Goal: Transaction & Acquisition: Book appointment/travel/reservation

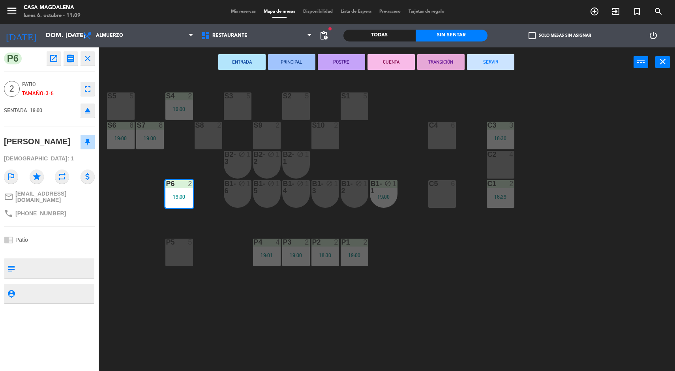
click at [508, 205] on div "C1 2 18:29" at bounding box center [501, 194] width 28 height 28
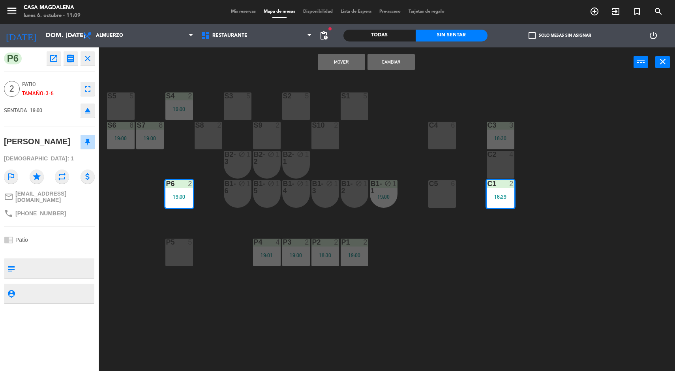
click at [480, 73] on div "Mover Cambiar power_input close" at bounding box center [366, 62] width 535 height 30
click at [506, 204] on div "C1 2 18:29" at bounding box center [501, 194] width 28 height 28
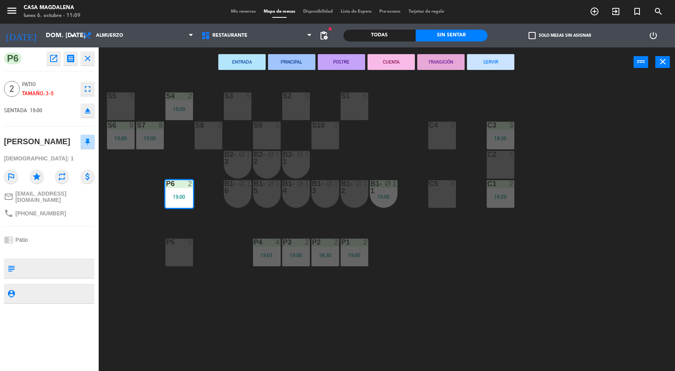
click at [509, 56] on button "SERVIR" at bounding box center [490, 62] width 47 height 16
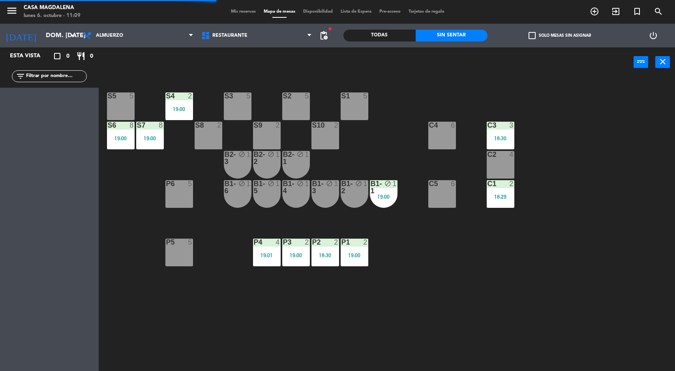
click at [491, 197] on div "18:29" at bounding box center [501, 197] width 28 height 6
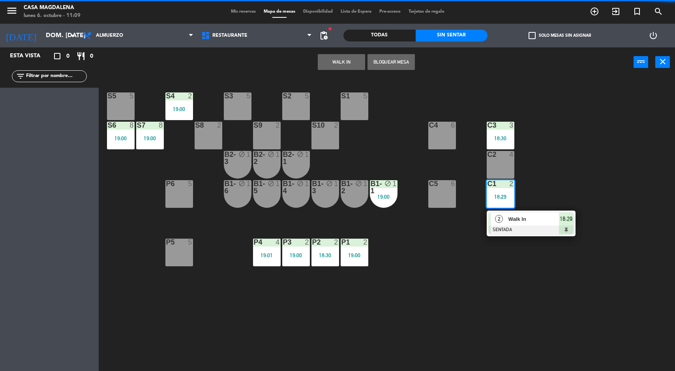
click at [526, 232] on div at bounding box center [531, 229] width 85 height 9
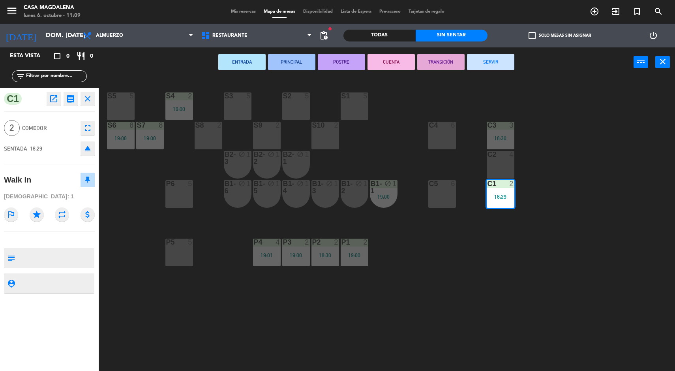
click at [496, 60] on button "SERVIR" at bounding box center [490, 62] width 47 height 16
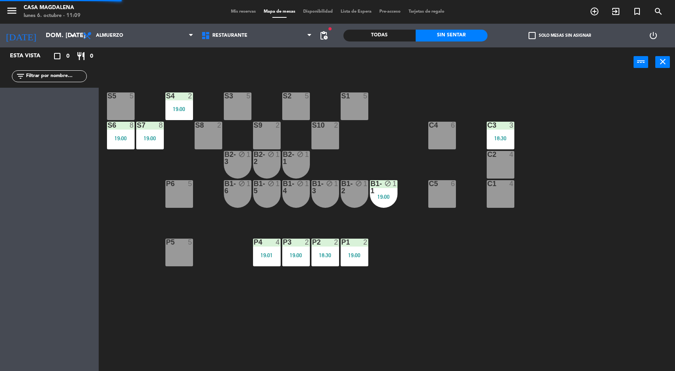
click at [499, 128] on div at bounding box center [500, 125] width 13 height 7
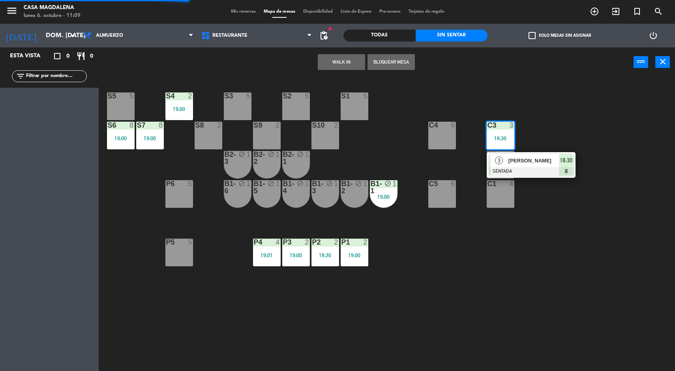
click at [534, 172] on div at bounding box center [531, 171] width 85 height 9
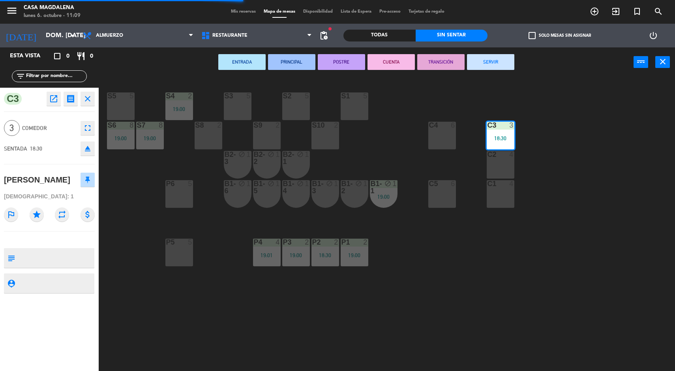
click at [510, 60] on button "SERVIR" at bounding box center [490, 62] width 47 height 16
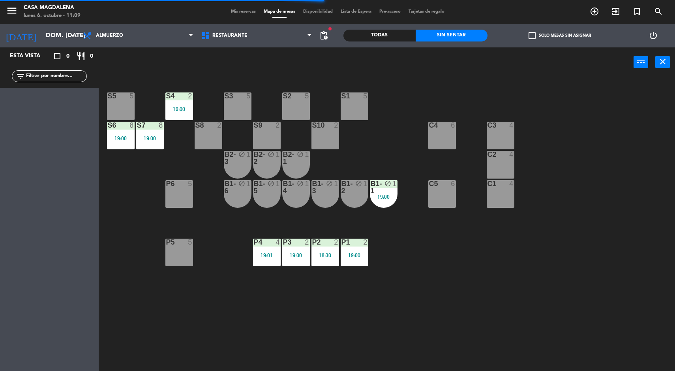
click at [386, 197] on div "19:00" at bounding box center [384, 197] width 28 height 6
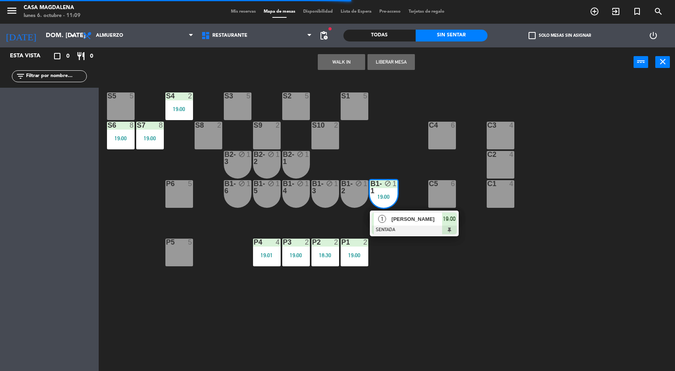
click at [421, 217] on span "[PERSON_NAME]" at bounding box center [417, 219] width 51 height 8
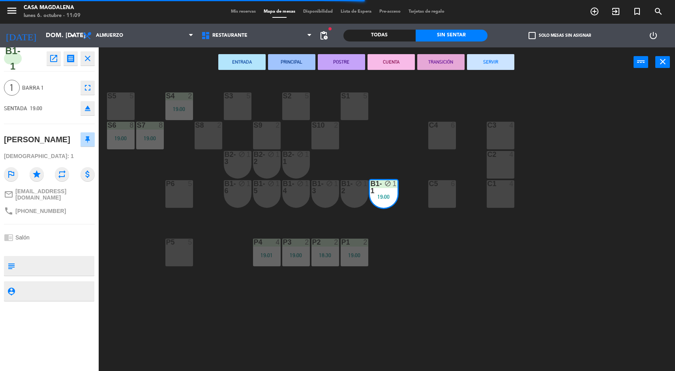
click at [510, 60] on button "SERVIR" at bounding box center [490, 62] width 47 height 16
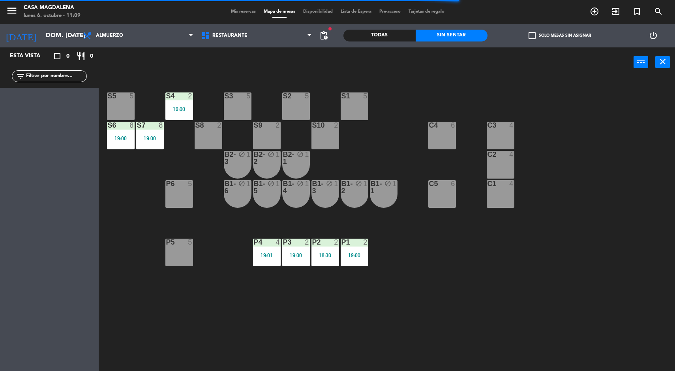
click at [358, 262] on div "P1 2 19:00" at bounding box center [355, 252] width 28 height 28
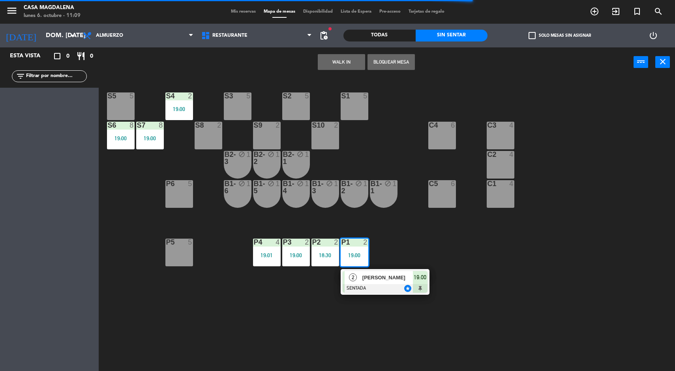
click at [388, 282] on div "[PERSON_NAME]" at bounding box center [387, 277] width 51 height 13
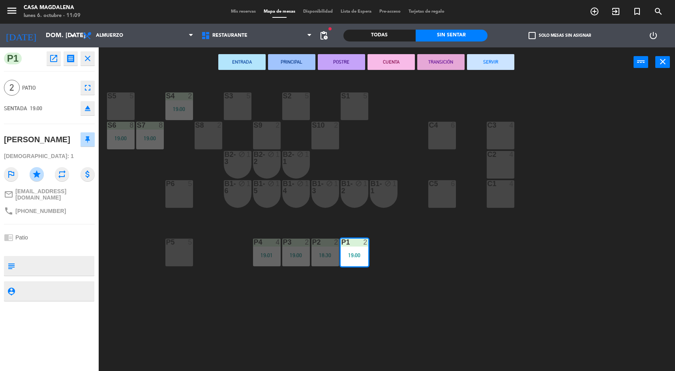
click at [491, 67] on button "SERVIR" at bounding box center [490, 62] width 47 height 16
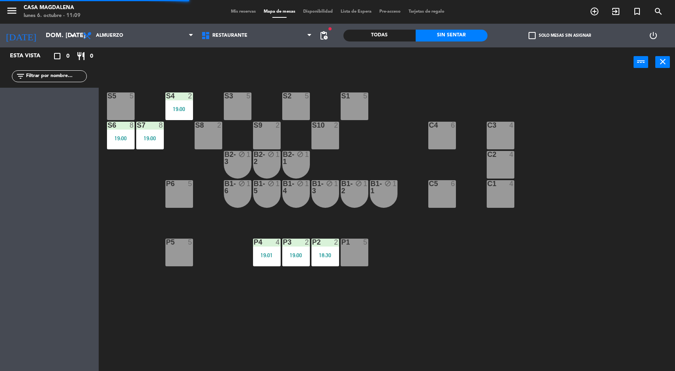
click at [330, 264] on div "P2 2 18:30" at bounding box center [325, 252] width 28 height 28
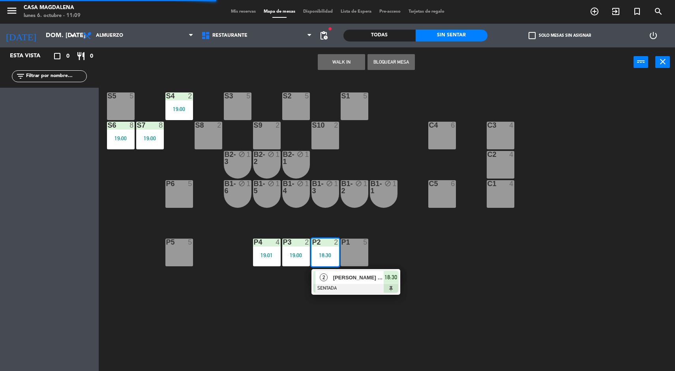
click at [358, 288] on div at bounding box center [355, 288] width 85 height 9
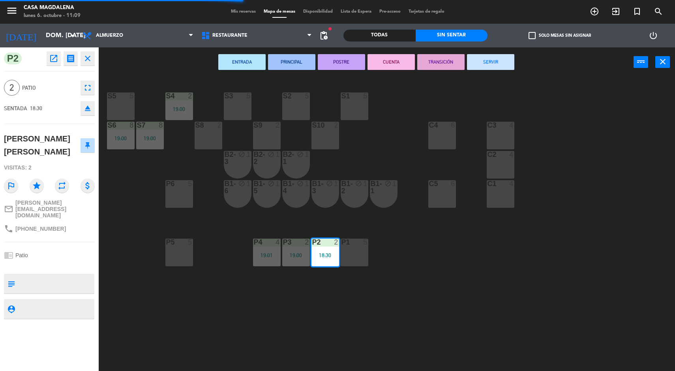
click at [500, 56] on button "SERVIR" at bounding box center [490, 62] width 47 height 16
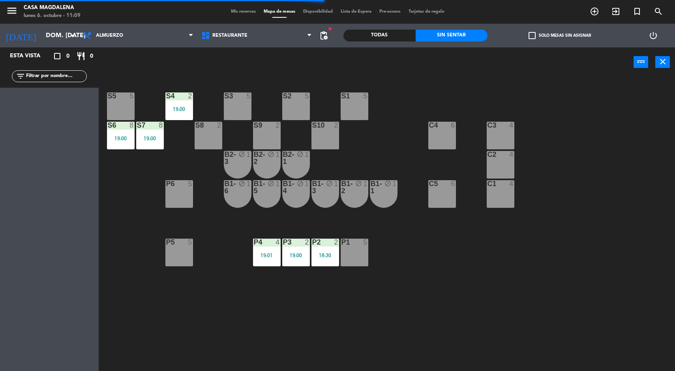
click at [303, 250] on div "P3 2 19:00" at bounding box center [296, 252] width 28 height 28
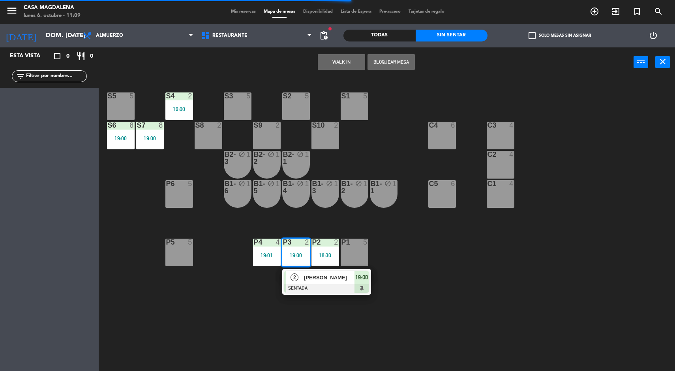
click at [328, 277] on span "[PERSON_NAME]" at bounding box center [329, 277] width 51 height 8
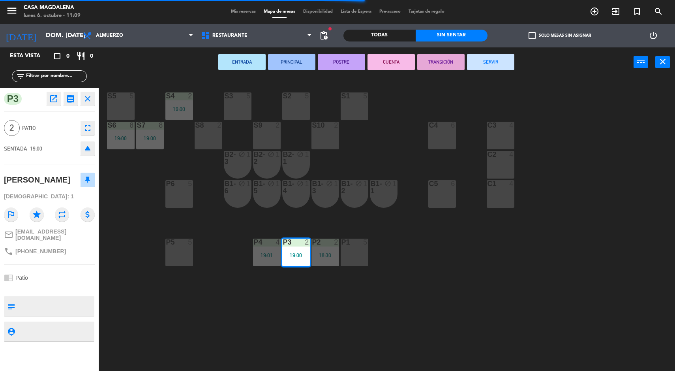
click at [502, 56] on button "SERVIR" at bounding box center [490, 62] width 47 height 16
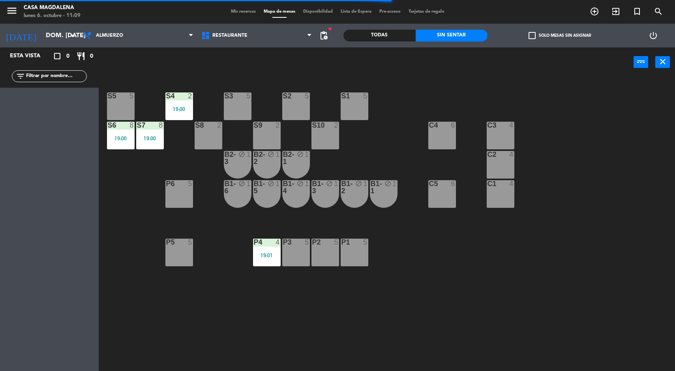
click at [269, 255] on div "19:01" at bounding box center [267, 255] width 28 height 6
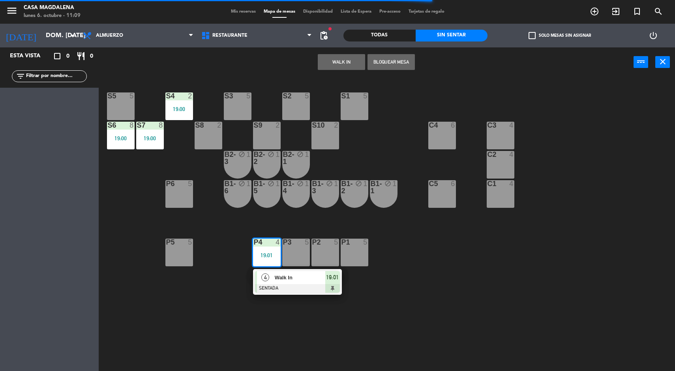
click at [304, 281] on span "Walk In" at bounding box center [300, 277] width 51 height 8
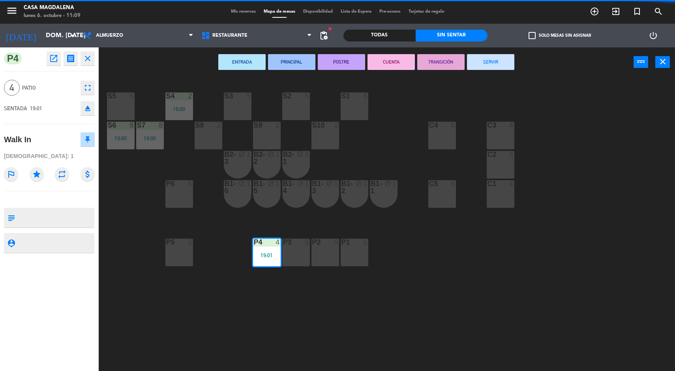
click at [484, 40] on div "Sin sentar" at bounding box center [452, 36] width 72 height 12
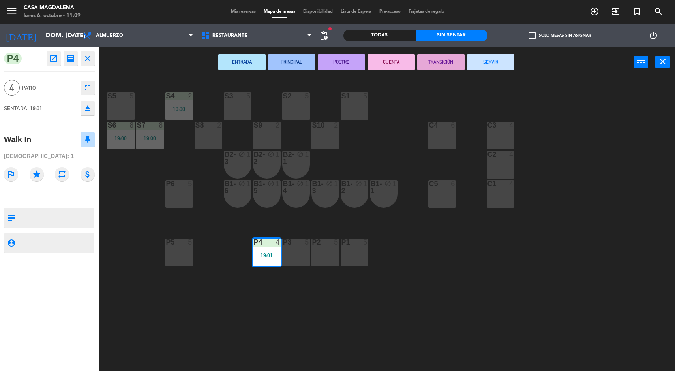
click at [492, 62] on button "SERVIR" at bounding box center [490, 62] width 47 height 16
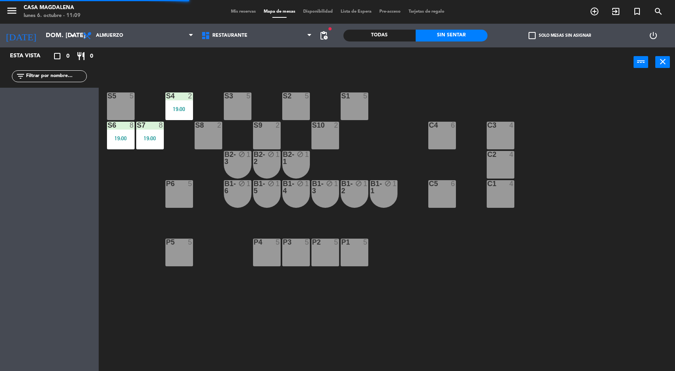
click at [177, 107] on div "19:00" at bounding box center [179, 109] width 28 height 6
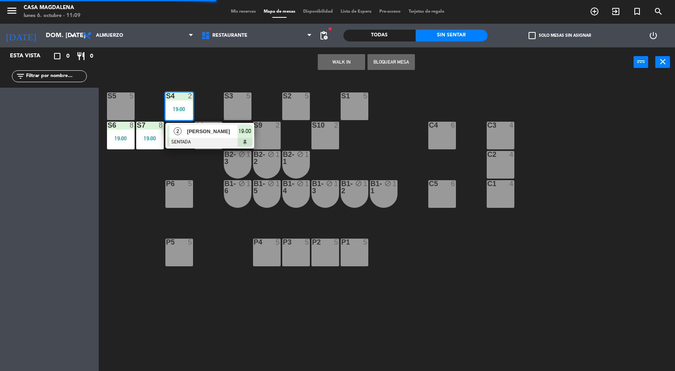
click at [230, 145] on div at bounding box center [209, 142] width 85 height 9
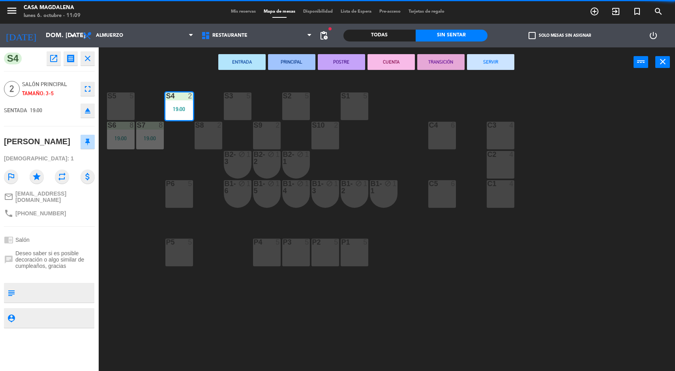
click at [496, 61] on button "SERVIR" at bounding box center [490, 62] width 47 height 16
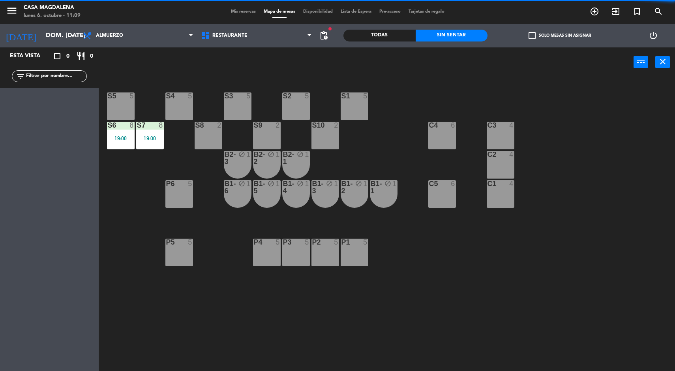
click at [154, 140] on div "19:00" at bounding box center [150, 138] width 28 height 6
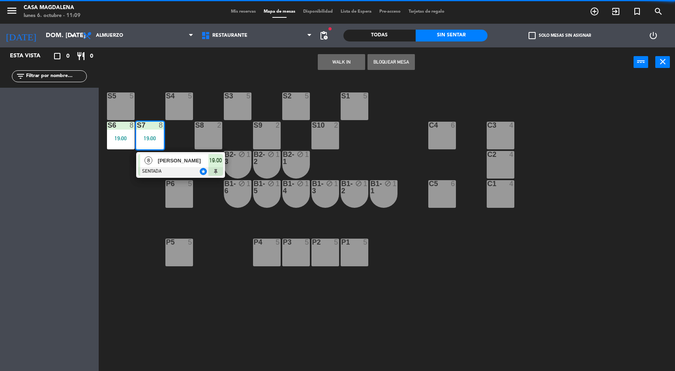
click at [165, 160] on span "[PERSON_NAME]" at bounding box center [183, 160] width 51 height 8
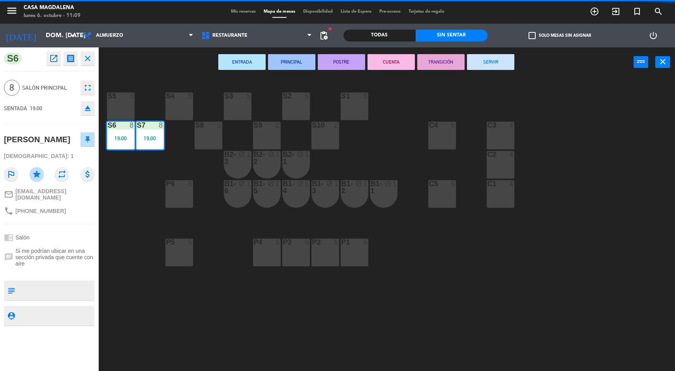
click at [490, 62] on button "SERVIR" at bounding box center [490, 62] width 47 height 16
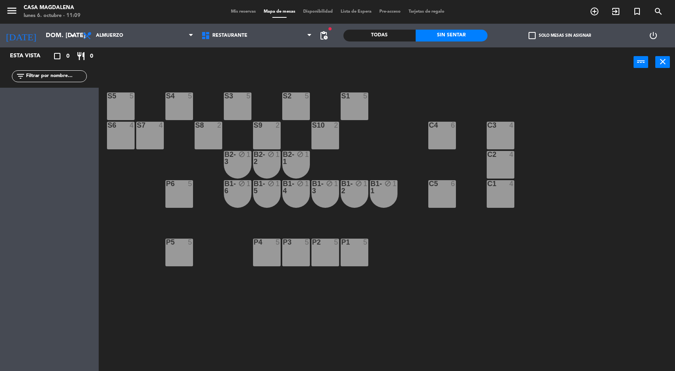
click at [36, 44] on div "[DATE] dom. [DATE] arrow_drop_down" at bounding box center [39, 35] width 79 height 17
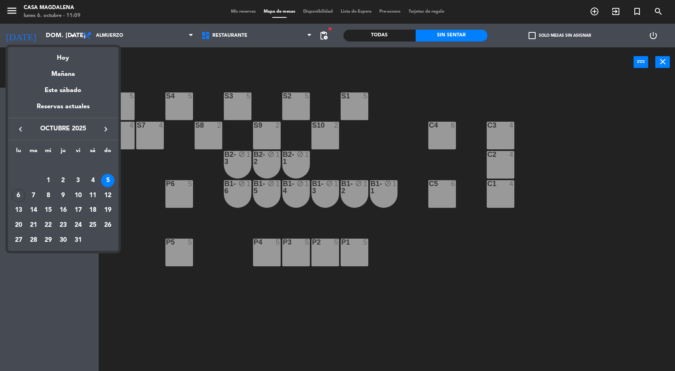
click at [58, 56] on div "Hoy" at bounding box center [63, 55] width 111 height 16
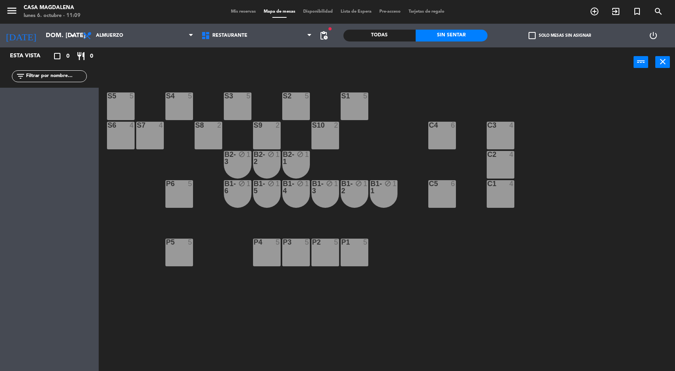
type input "lun. [DATE]"
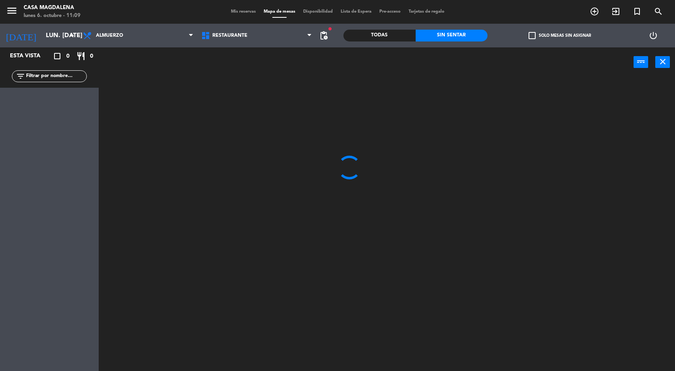
click at [83, 260] on div "Esta vista crop_square 0 restaurant 0 filter_list" at bounding box center [49, 208] width 99 height 323
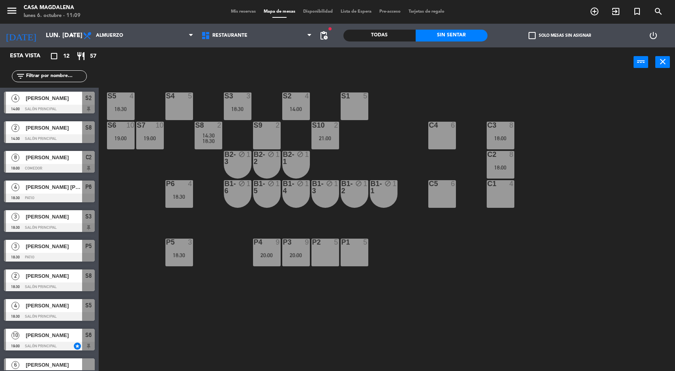
click at [210, 122] on div at bounding box center [208, 125] width 13 height 7
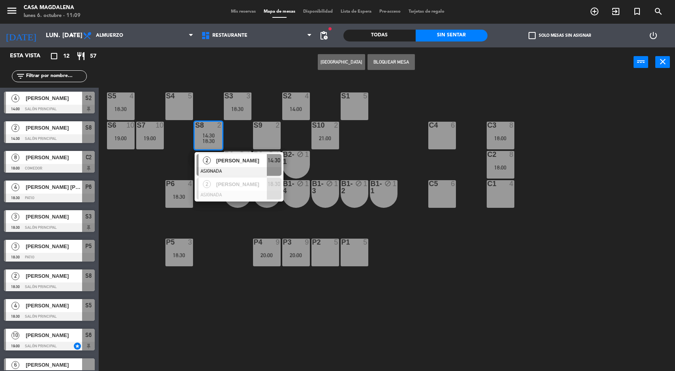
click at [212, 153] on div "2 [PERSON_NAME] ASIGNADA 14:30" at bounding box center [239, 165] width 89 height 26
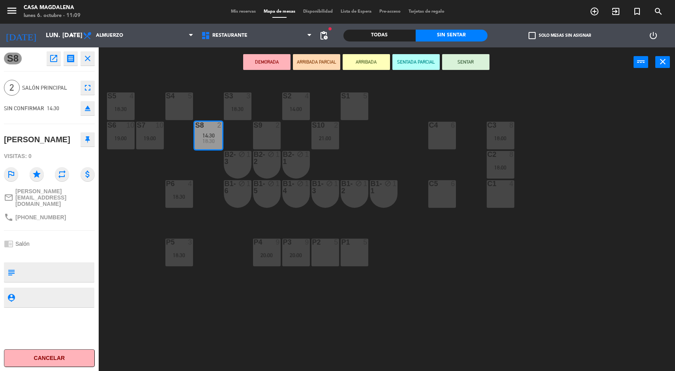
click at [501, 188] on div "C1 4" at bounding box center [501, 194] width 28 height 28
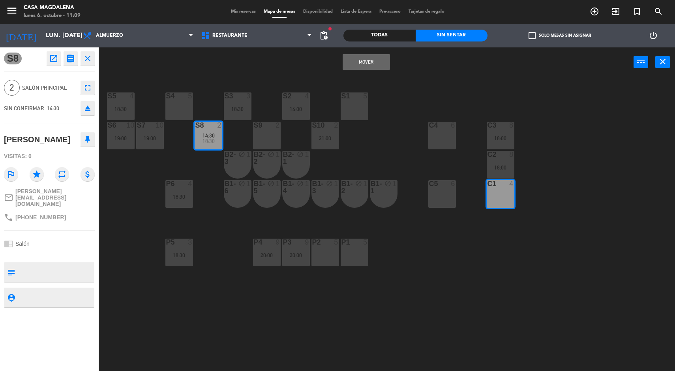
click at [490, 195] on div "C1 4" at bounding box center [501, 194] width 28 height 28
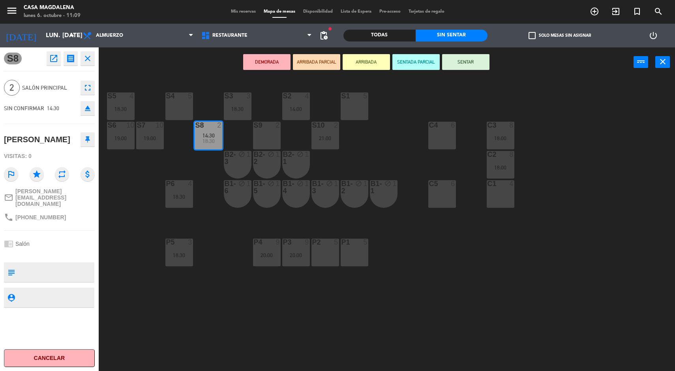
click at [501, 138] on div "18:00" at bounding box center [501, 138] width 28 height 6
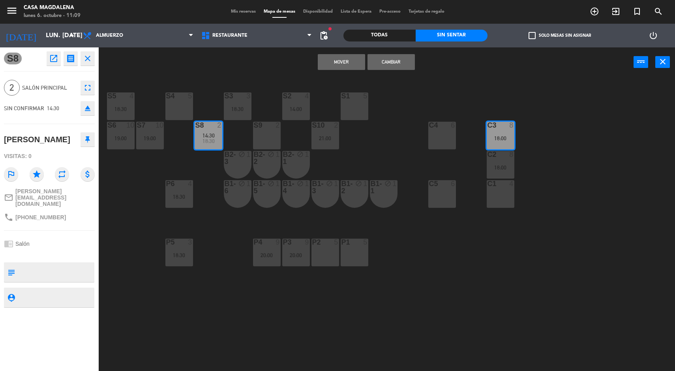
click at [340, 62] on button "Mover" at bounding box center [341, 62] width 47 height 16
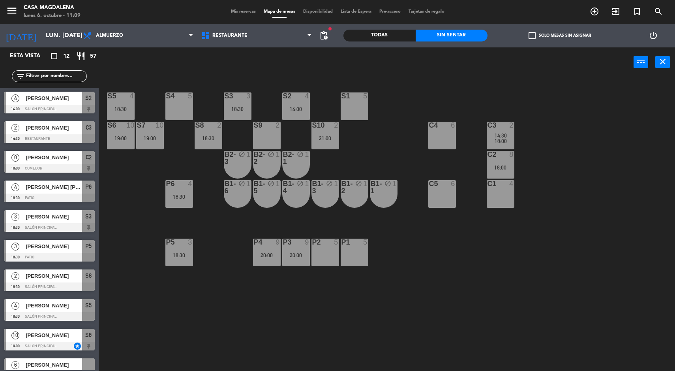
click at [296, 97] on div at bounding box center [295, 95] width 13 height 7
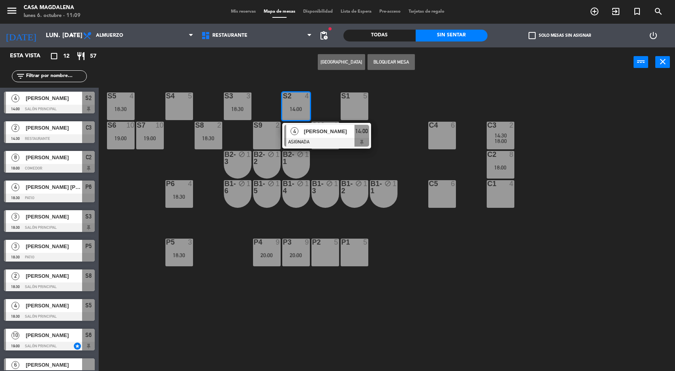
click at [349, 135] on span "[PERSON_NAME]" at bounding box center [329, 131] width 51 height 8
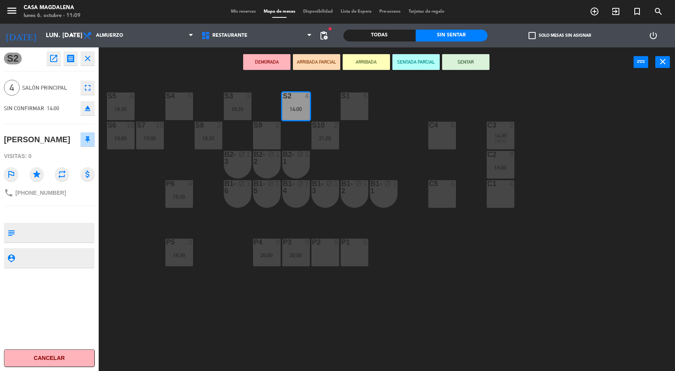
click at [131, 99] on div "4" at bounding box center [131, 95] width 5 height 7
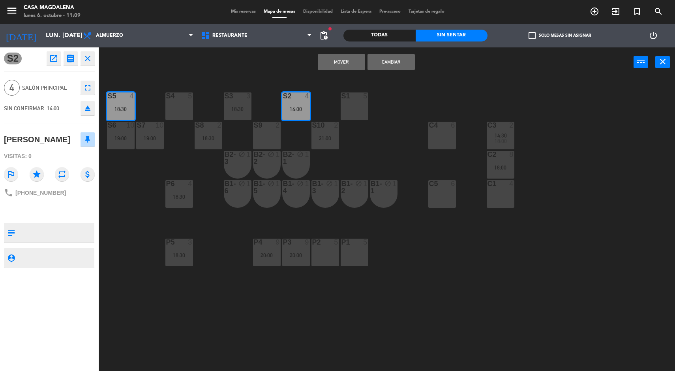
click at [325, 61] on button "Mover" at bounding box center [341, 62] width 47 height 16
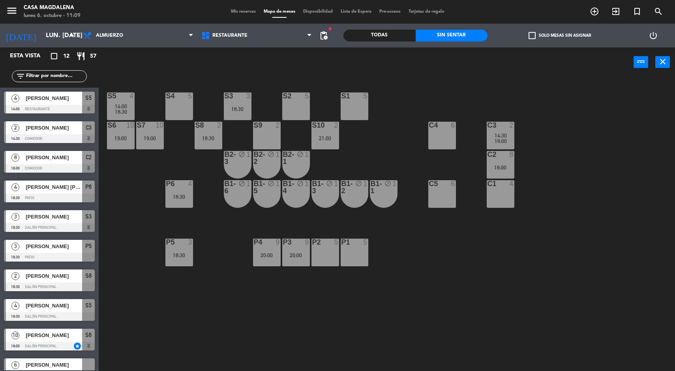
click at [199, 134] on div "S8 2 18:30" at bounding box center [209, 136] width 28 height 28
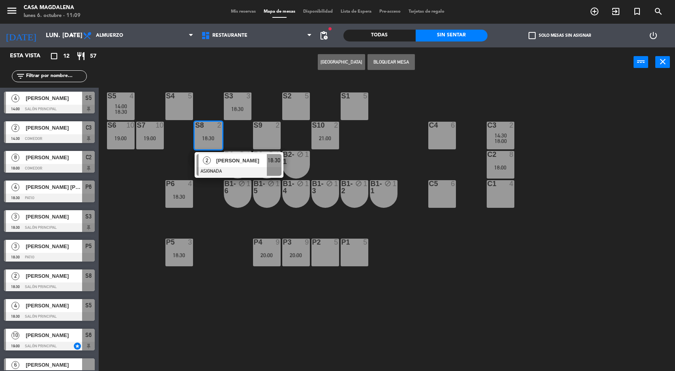
click at [387, 156] on div "S5 4 14:00 18:30 S4 5 S3 3 18:30 S2 5 S1 5 S6 10 19:00 S7 10 19:00 S8 2 18:30 2…" at bounding box center [390, 225] width 570 height 294
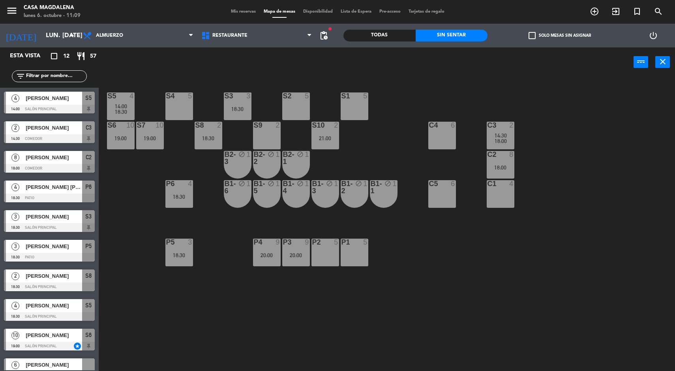
click at [504, 170] on div "C2 8 18:00" at bounding box center [501, 165] width 28 height 28
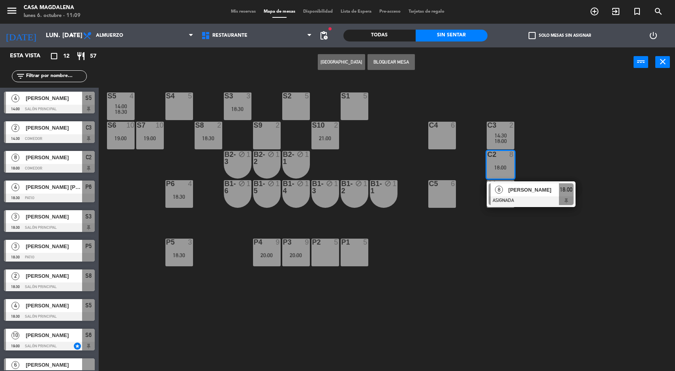
click at [517, 195] on div "[PERSON_NAME]" at bounding box center [533, 189] width 51 height 13
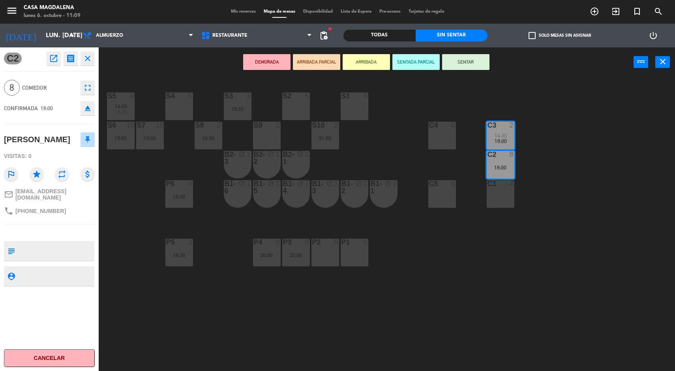
click at [219, 354] on div "S5 4 14:00 18:30 S4 5 S3 3 18:30 S2 5 S1 5 S6 10 19:00 S7 10 19:00 S8 2 18:30 S…" at bounding box center [390, 225] width 570 height 294
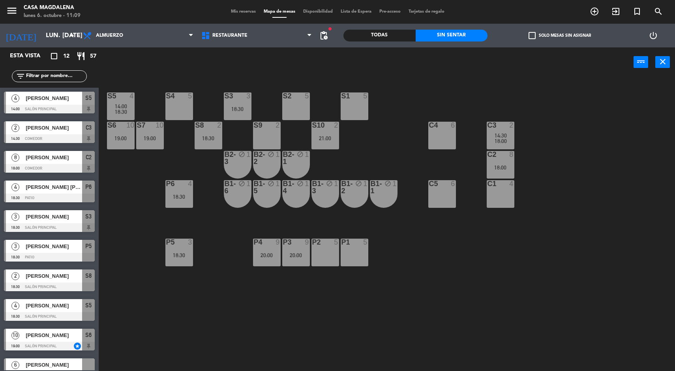
click at [254, 265] on div "P4 9 20:00" at bounding box center [267, 252] width 28 height 28
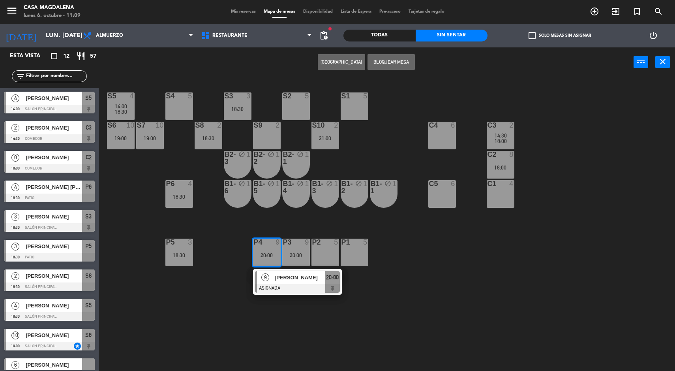
click at [257, 308] on div "S5 4 14:00 18:30 S4 5 S3 3 18:30 S2 5 S1 5 S6 10 19:00 S7 10 19:00 S8 2 18:30 S…" at bounding box center [390, 225] width 570 height 294
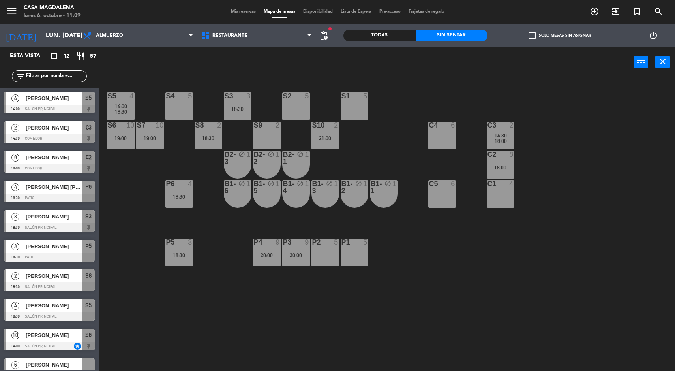
click at [288, 258] on div "P3 9 20:00" at bounding box center [296, 252] width 28 height 28
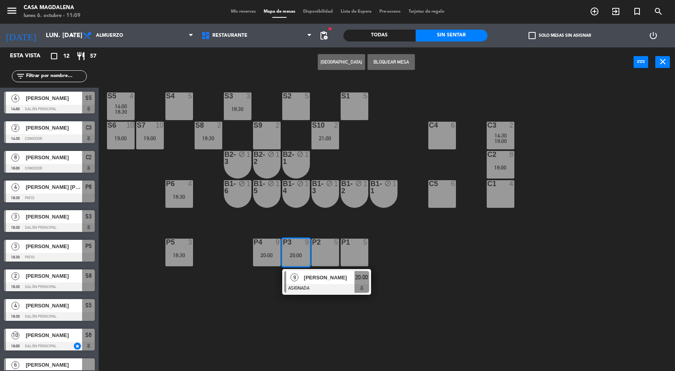
click at [214, 321] on div "S5 4 14:00 18:30 S4 5 S3 3 18:30 S2 5 S1 5 S6 10 19:00 S7 10 19:00 S8 2 18:30 S…" at bounding box center [390, 225] width 570 height 294
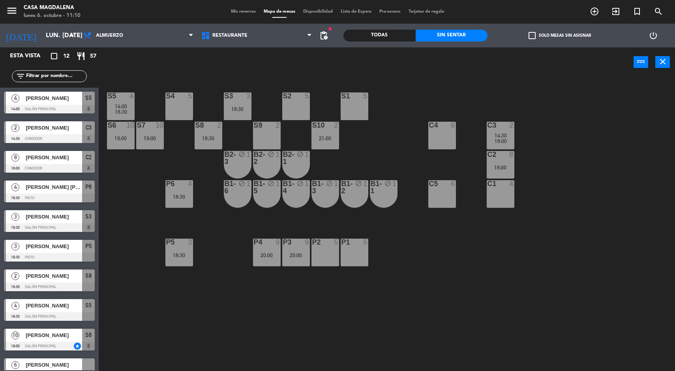
click at [325, 137] on div "21:00" at bounding box center [325, 138] width 28 height 6
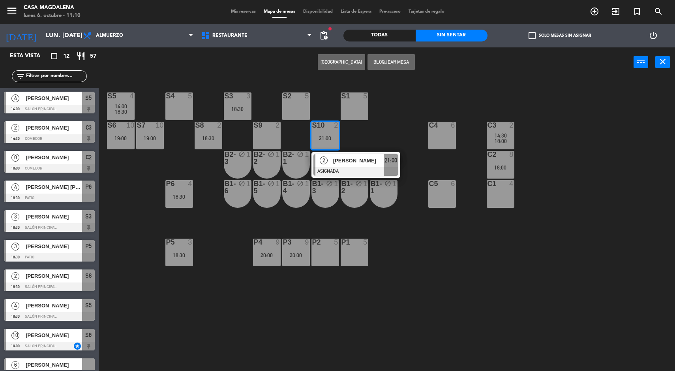
click at [331, 167] on div at bounding box center [355, 171] width 85 height 9
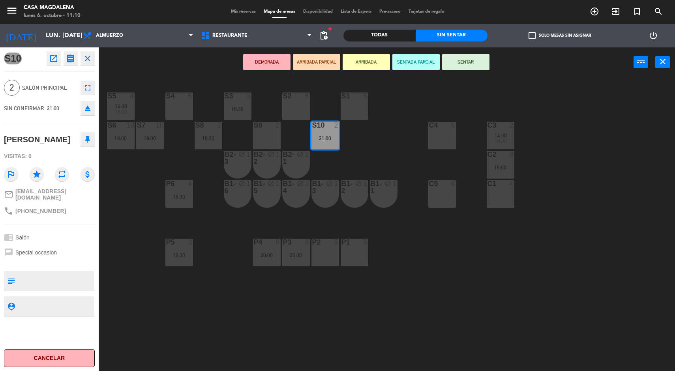
click at [505, 195] on div "C1 4" at bounding box center [501, 194] width 28 height 28
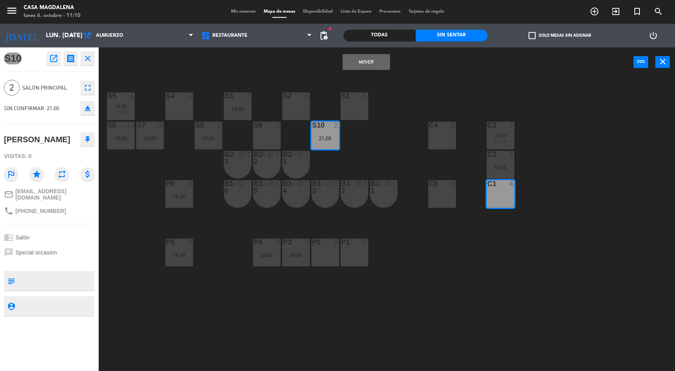
click at [354, 60] on button "Mover" at bounding box center [366, 62] width 47 height 16
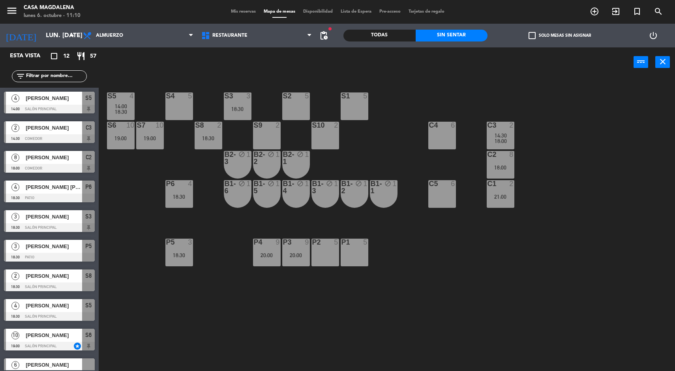
scroll to position [73, 0]
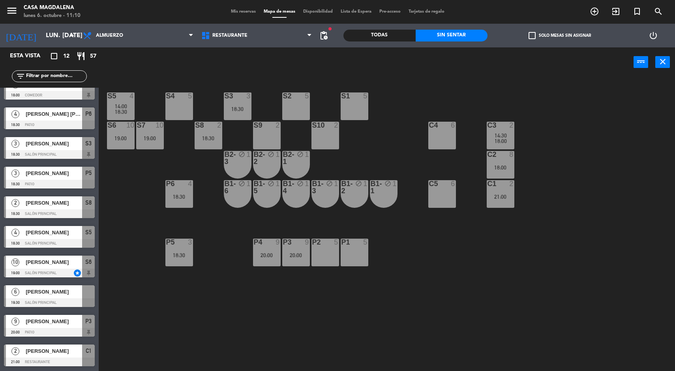
click at [208, 138] on div "18:30" at bounding box center [209, 138] width 28 height 6
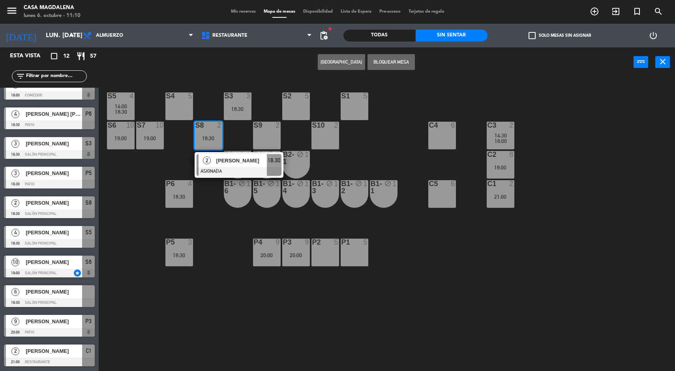
click at [235, 175] on div at bounding box center [239, 171] width 85 height 9
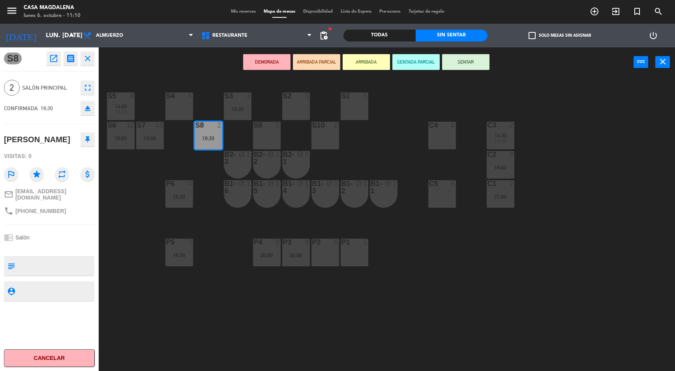
click at [141, 249] on div "S5 4 14:00 18:30 S4 5 S3 3 18:30 S2 5 S1 5 S6 10 19:00 S7 10 19:00 S8 2 18:30 S…" at bounding box center [390, 225] width 570 height 294
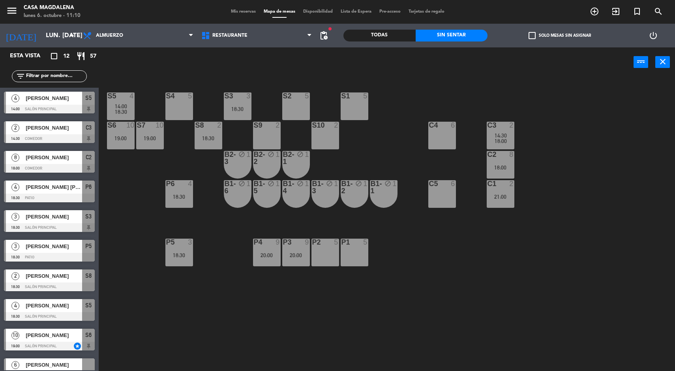
click at [117, 234] on div "S5 4 14:00 18:30 S4 5 S3 3 18:30 S2 5 S1 5 S6 10 19:00 S7 10 19:00 S8 2 18:30 S…" at bounding box center [390, 225] width 570 height 294
click at [135, 237] on div "S5 4 14:00 18:30 S4 5 S3 3 18:30 S2 5 S1 5 S6 10 19:00 S7 10 19:00 S8 2 18:30 S…" at bounding box center [390, 225] width 570 height 294
click at [176, 255] on div "18:30" at bounding box center [179, 255] width 28 height 6
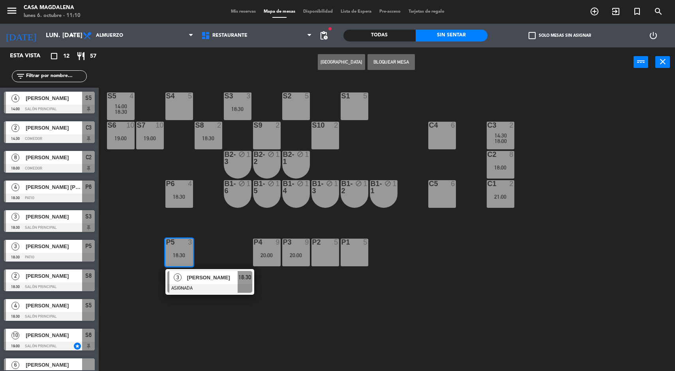
click at [197, 291] on div at bounding box center [209, 288] width 85 height 9
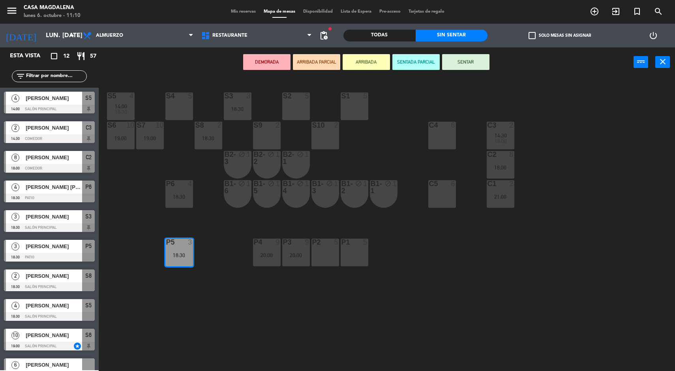
click at [208, 321] on div "S5 4 14:00 18:30 S4 5 S3 3 18:30 S2 5 S1 5 S6 10 19:00 S7 10 19:00 S8 2 18:30 S…" at bounding box center [390, 225] width 570 height 294
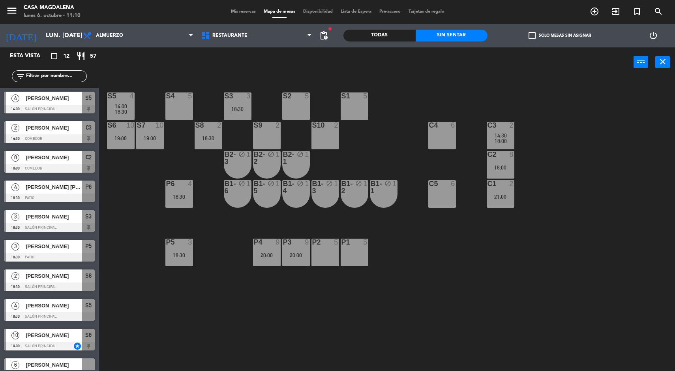
click at [239, 158] on div "block" at bounding box center [237, 158] width 13 height 14
click at [354, 155] on div "S5 4 14:00 18:30 S4 5 S3 3 18:30 S2 5 S1 5 S6 10 19:00 S7 10 19:00 S8 2 18:30 S…" at bounding box center [390, 225] width 570 height 294
click at [202, 140] on div "18:30" at bounding box center [209, 138] width 28 height 6
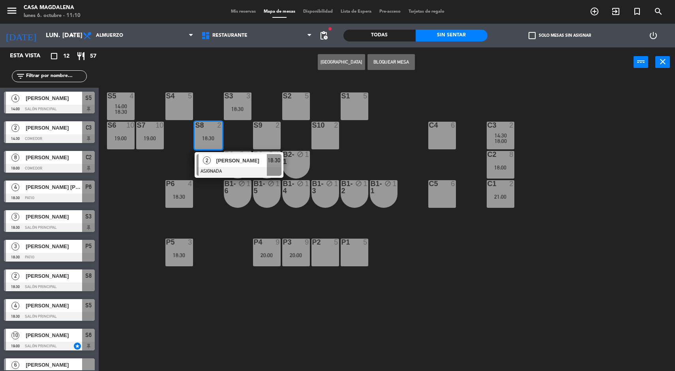
click at [237, 162] on span "[PERSON_NAME]" at bounding box center [241, 160] width 51 height 8
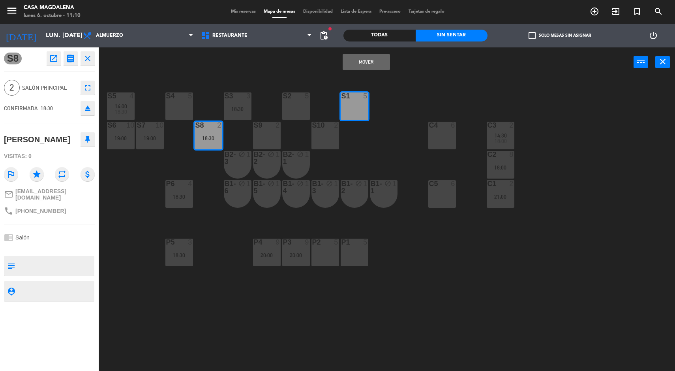
click at [355, 62] on button "Mover" at bounding box center [366, 62] width 47 height 16
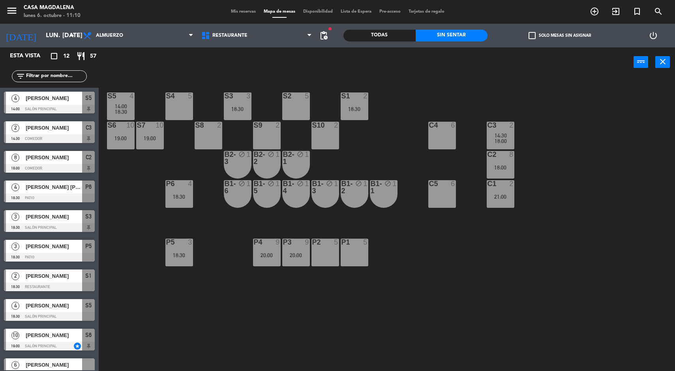
click at [233, 10] on span "Mis reservas" at bounding box center [243, 11] width 33 height 4
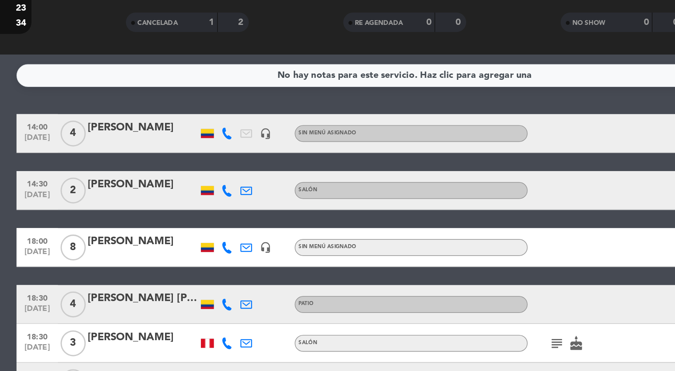
click at [227, 154] on icon at bounding box center [228, 154] width 7 height 7
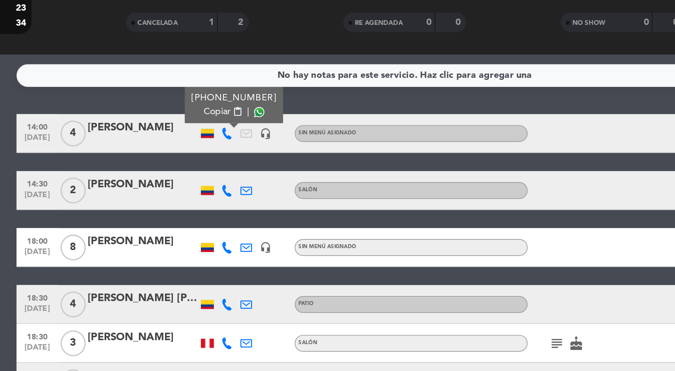
click at [227, 191] on icon at bounding box center [228, 189] width 7 height 7
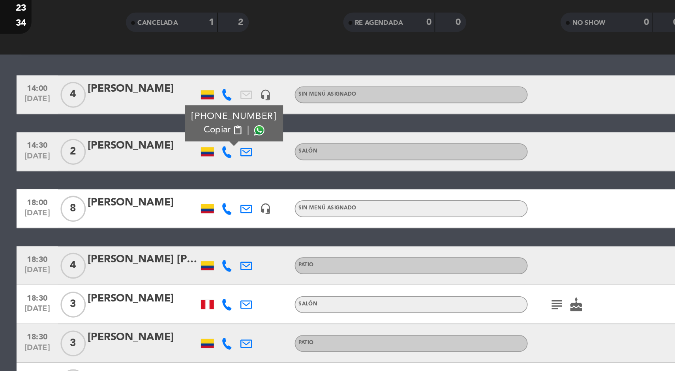
scroll to position [42, 0]
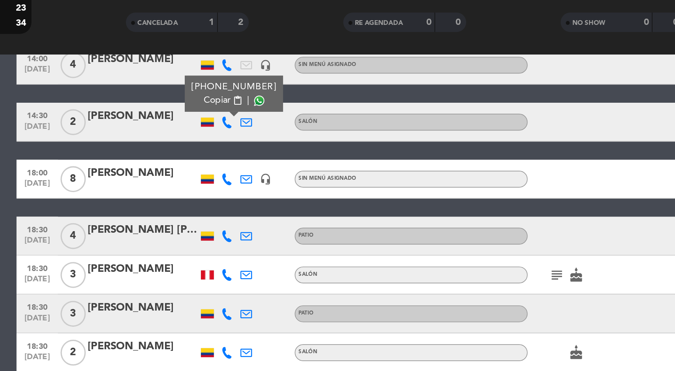
click at [226, 185] on icon at bounding box center [228, 182] width 7 height 7
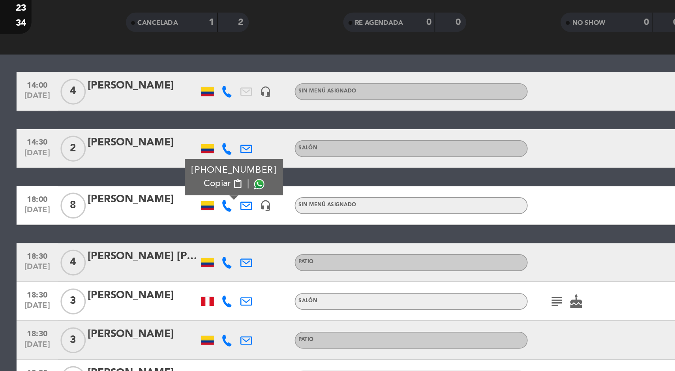
scroll to position [88, 0]
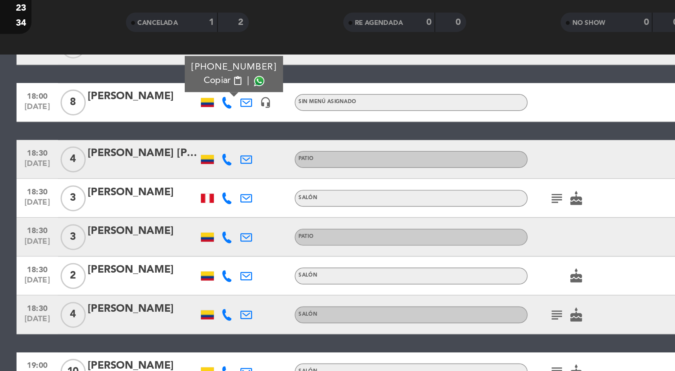
click at [228, 168] on icon at bounding box center [228, 170] width 7 height 7
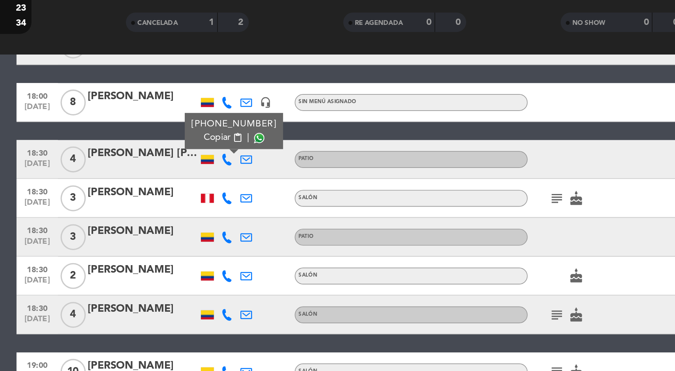
click at [228, 191] on icon at bounding box center [228, 194] width 7 height 7
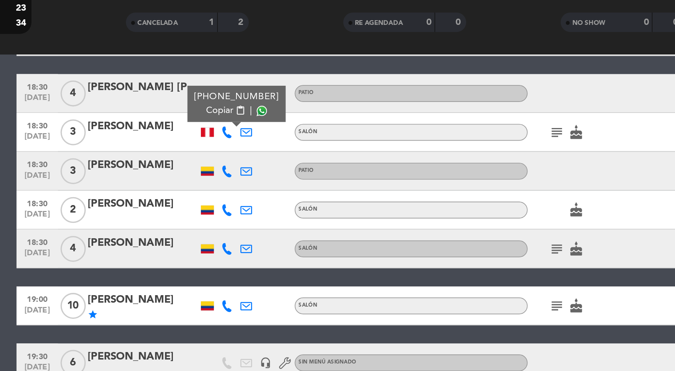
scroll to position [151, 0]
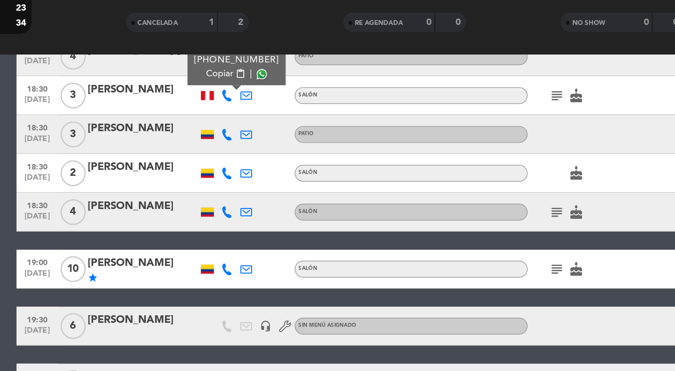
click at [229, 153] on icon at bounding box center [228, 155] width 7 height 7
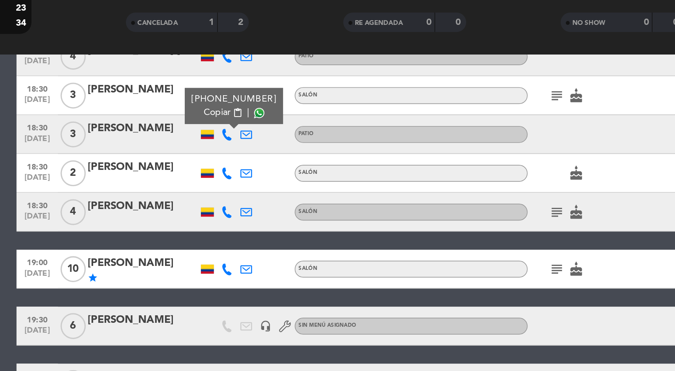
scroll to position [173, 0]
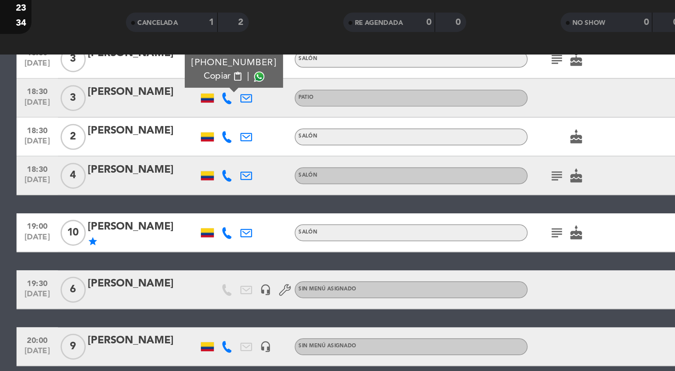
click at [229, 154] on icon at bounding box center [228, 156] width 7 height 7
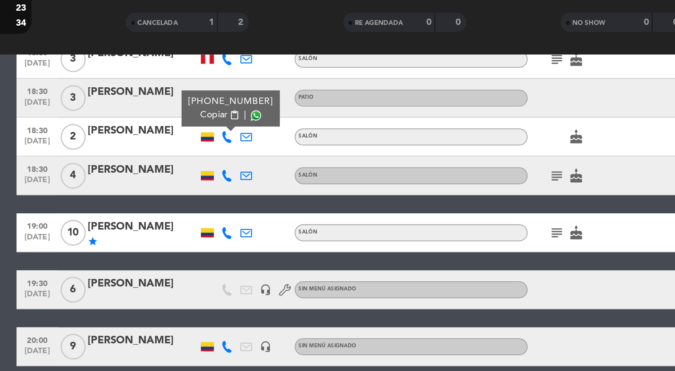
click at [231, 182] on icon at bounding box center [228, 180] width 7 height 7
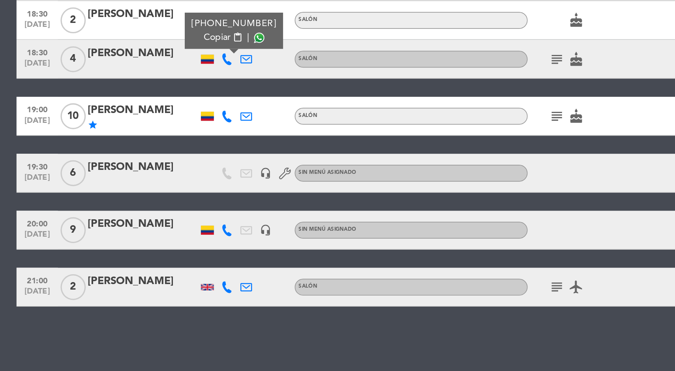
click at [228, 212] on icon at bounding box center [228, 215] width 7 height 7
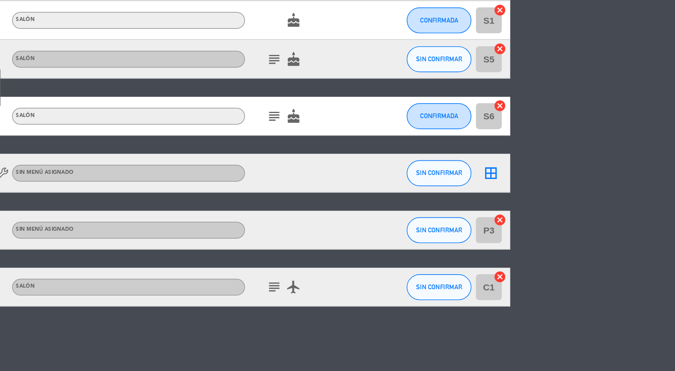
scroll to position [0, 0]
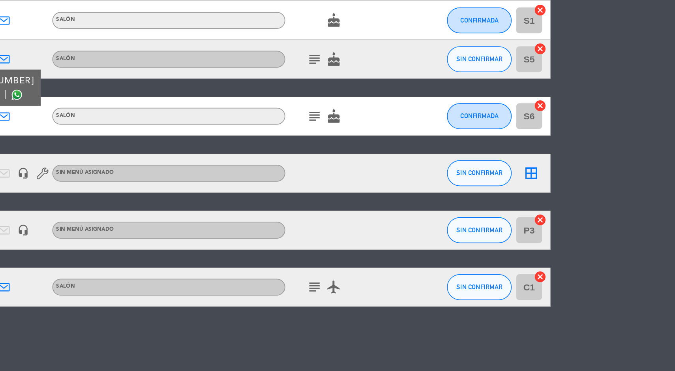
click at [561, 250] on icon "border_all" at bounding box center [562, 249] width 9 height 9
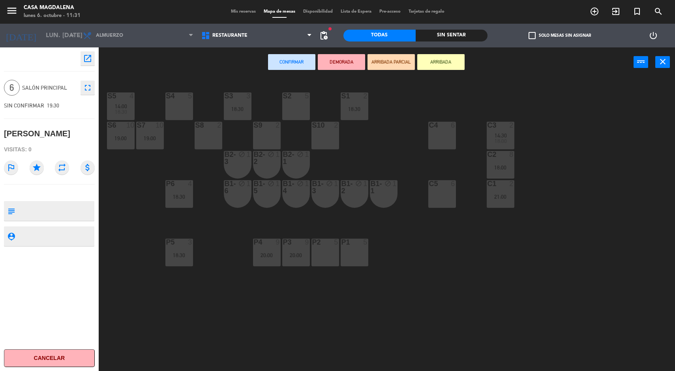
click at [167, 98] on div "S4" at bounding box center [166, 95] width 0 height 7
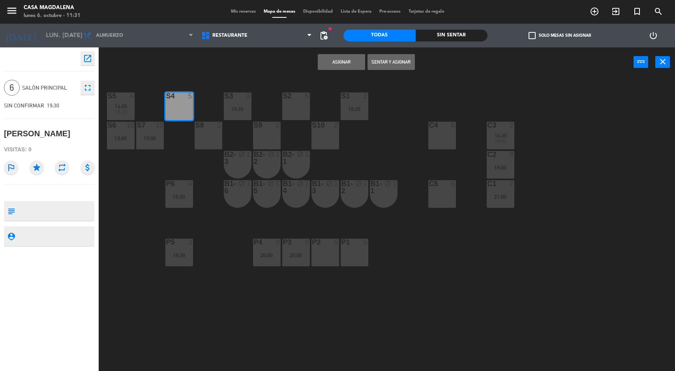
click at [361, 57] on button "Asignar" at bounding box center [341, 62] width 47 height 16
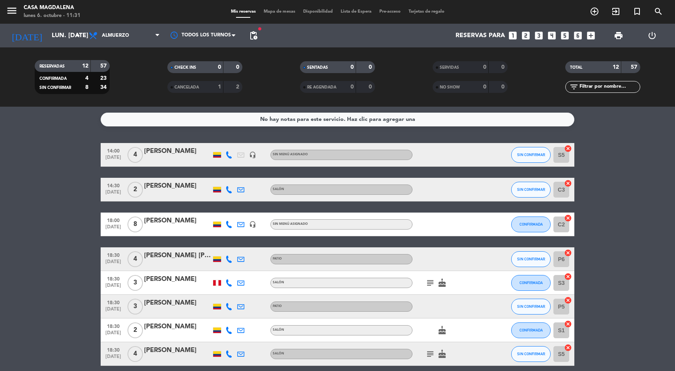
scroll to position [173, 0]
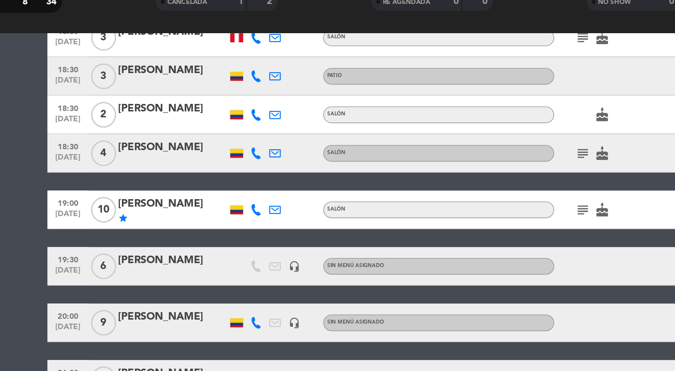
click at [229, 216] on icon at bounding box center [228, 215] width 7 height 7
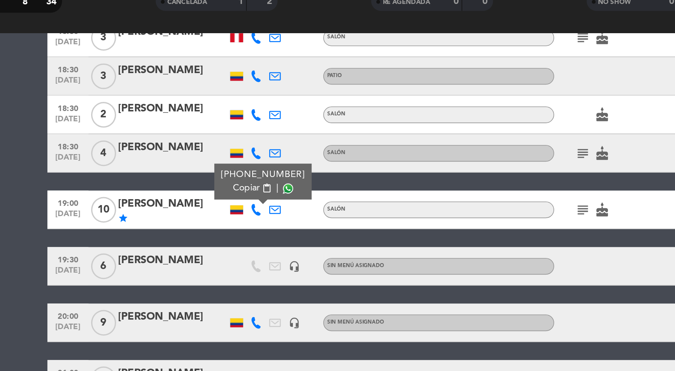
click at [433, 215] on icon "subject" at bounding box center [430, 214] width 9 height 9
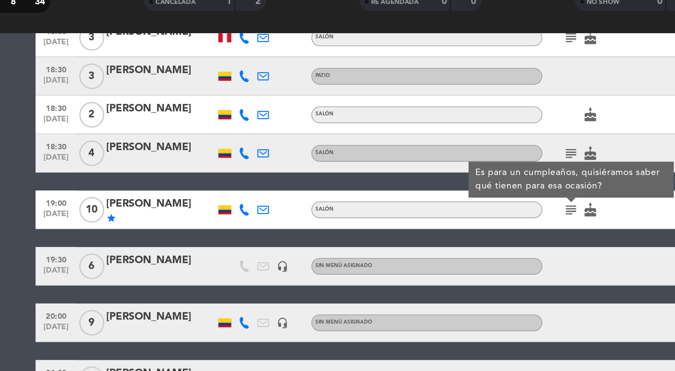
click at [227, 214] on icon at bounding box center [228, 215] width 7 height 7
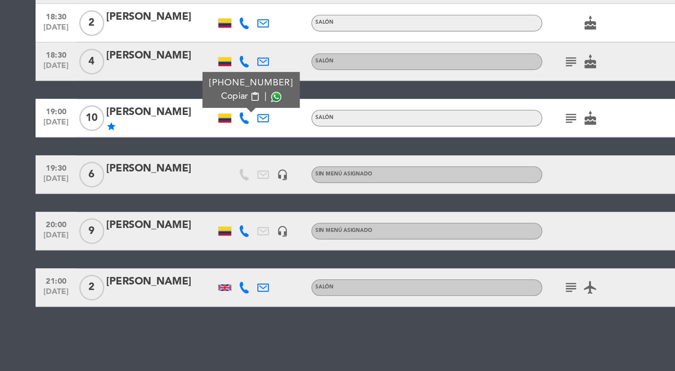
click at [231, 282] on icon at bounding box center [228, 284] width 7 height 7
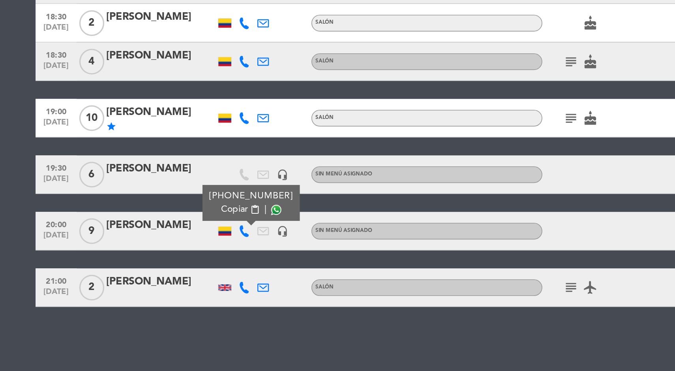
click at [231, 318] on icon at bounding box center [228, 319] width 7 height 7
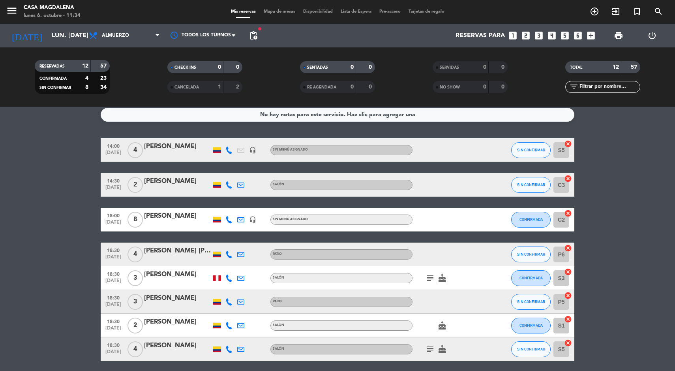
scroll to position [120, 0]
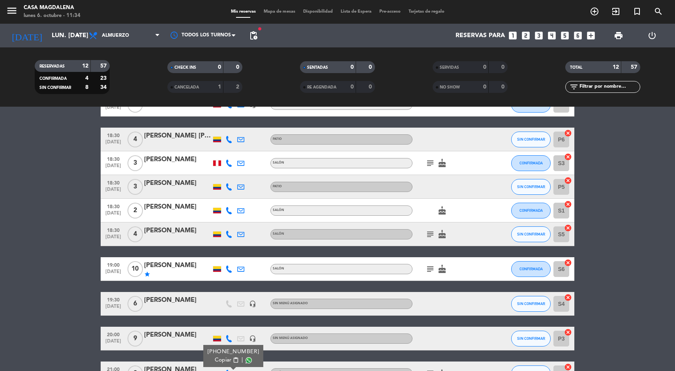
click at [182, 134] on div "[PERSON_NAME] [PERSON_NAME]" at bounding box center [177, 136] width 67 height 10
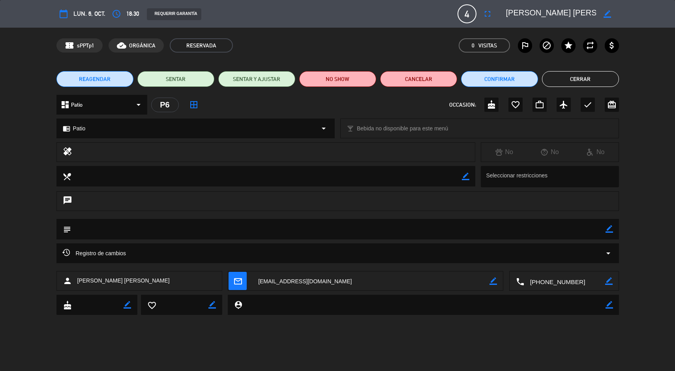
click at [568, 43] on icon "star" at bounding box center [568, 45] width 9 height 9
click at [585, 72] on button "Cerrar" at bounding box center [580, 79] width 77 height 16
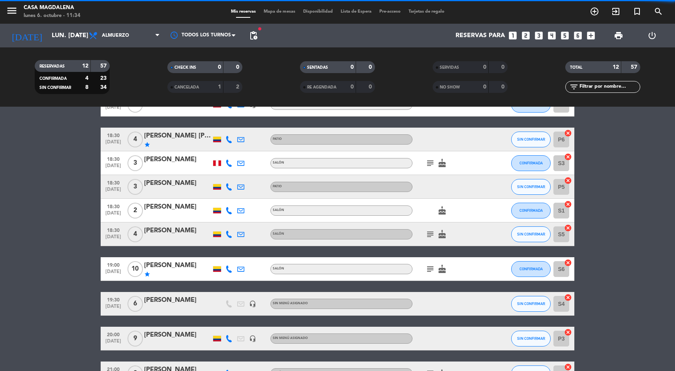
click at [195, 208] on div "[PERSON_NAME]" at bounding box center [177, 207] width 67 height 10
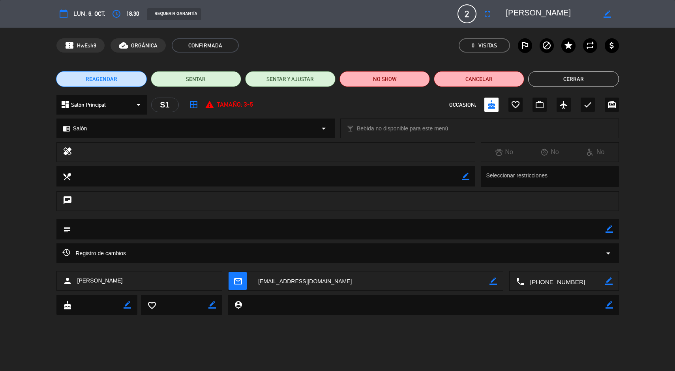
click at [568, 43] on icon "star" at bounding box center [568, 45] width 9 height 9
click at [589, 72] on button "Cerrar" at bounding box center [573, 79] width 90 height 16
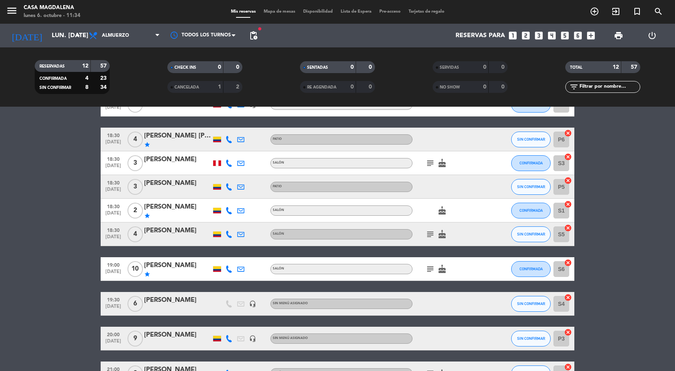
click at [201, 233] on div "[PERSON_NAME]" at bounding box center [177, 230] width 67 height 10
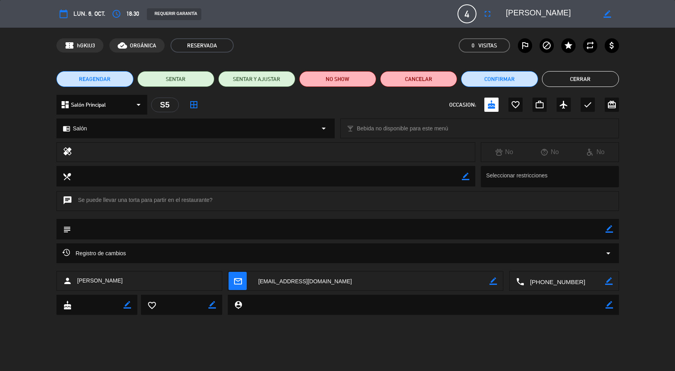
click at [570, 43] on icon "star" at bounding box center [568, 45] width 9 height 9
click at [598, 71] on button "Cerrar" at bounding box center [580, 79] width 77 height 16
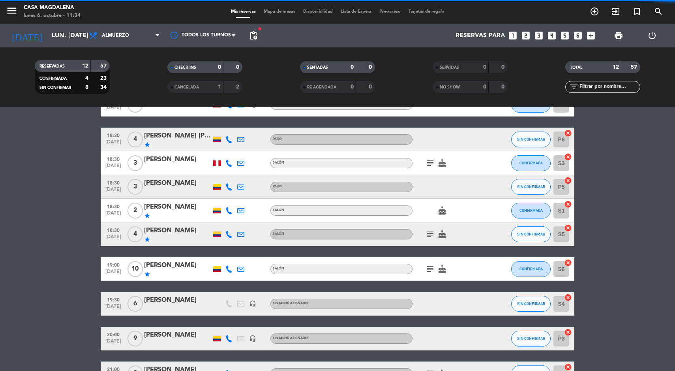
scroll to position [173, 0]
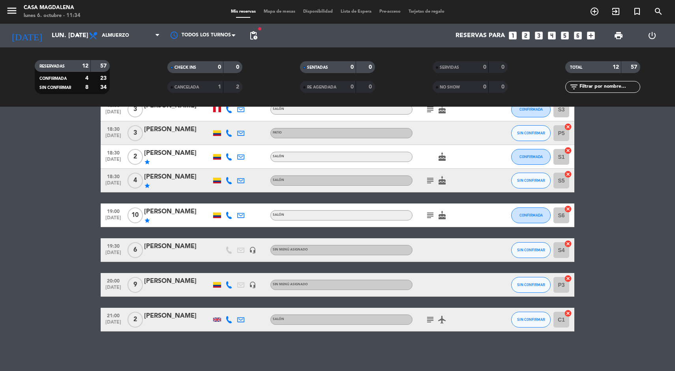
click at [426, 317] on icon "subject" at bounding box center [430, 319] width 9 height 9
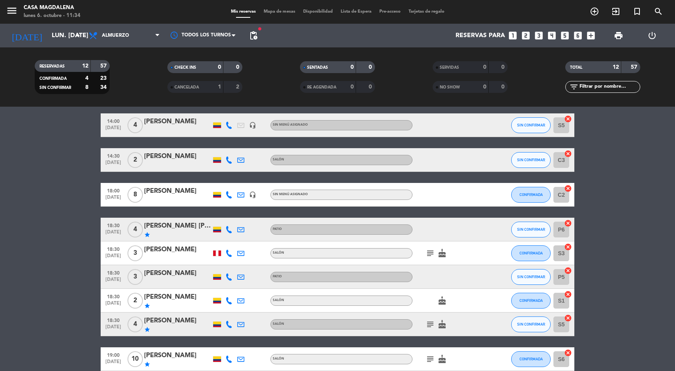
scroll to position [30, 0]
click at [536, 325] on span "SIN CONFIRMAR" at bounding box center [531, 324] width 28 height 4
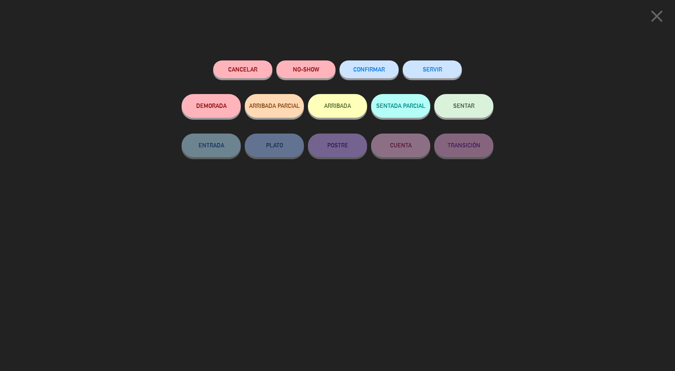
click at [373, 67] on span "CONFIRMAR" at bounding box center [369, 69] width 32 height 7
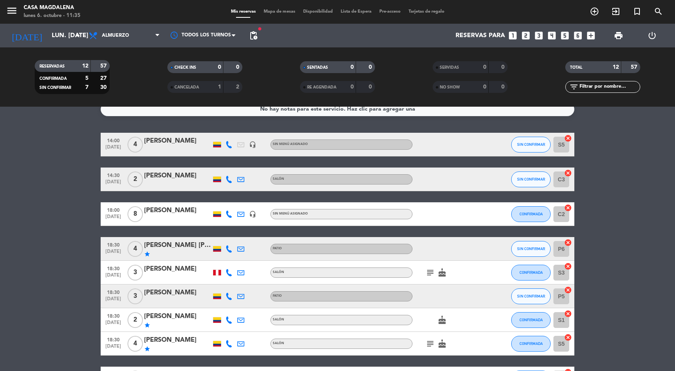
scroll to position [6, 0]
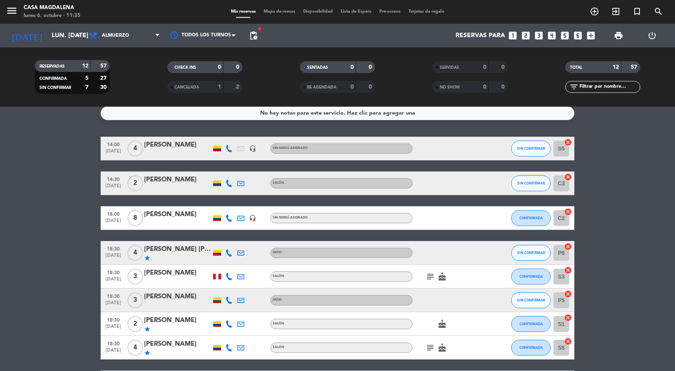
click at [58, 28] on input "lun. [DATE]" at bounding box center [89, 35] width 83 height 15
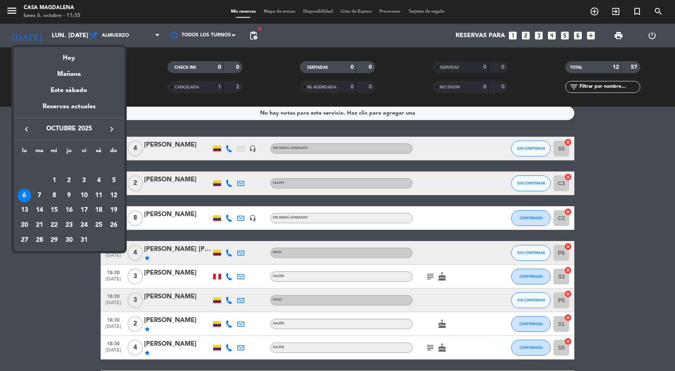
click at [80, 66] on div "Mañana" at bounding box center [69, 71] width 111 height 16
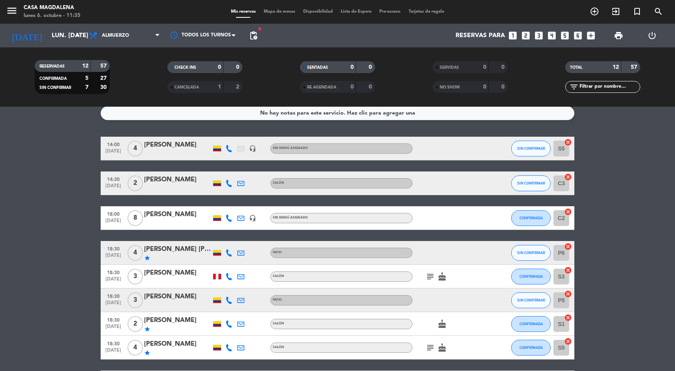
type input "[DATE] oct."
click at [262, 11] on span "Mapa de mesas" at bounding box center [279, 11] width 39 height 4
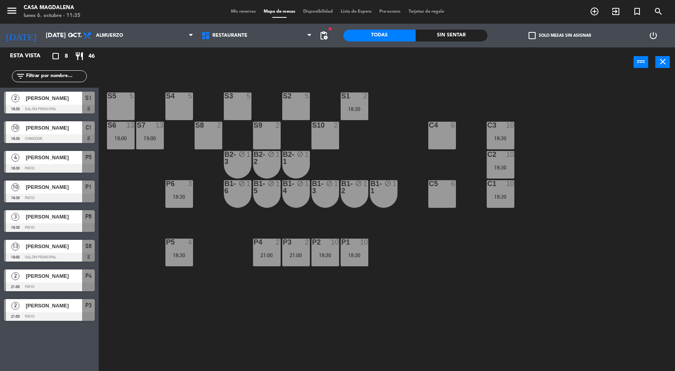
click at [510, 184] on div "10" at bounding box center [510, 183] width 8 height 7
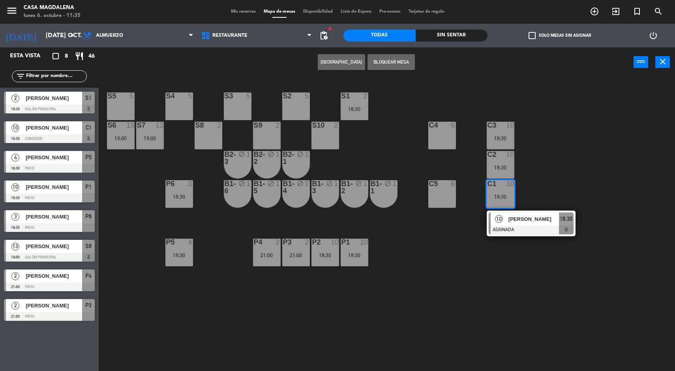
click at [543, 212] on div "[PERSON_NAME]" at bounding box center [533, 218] width 51 height 13
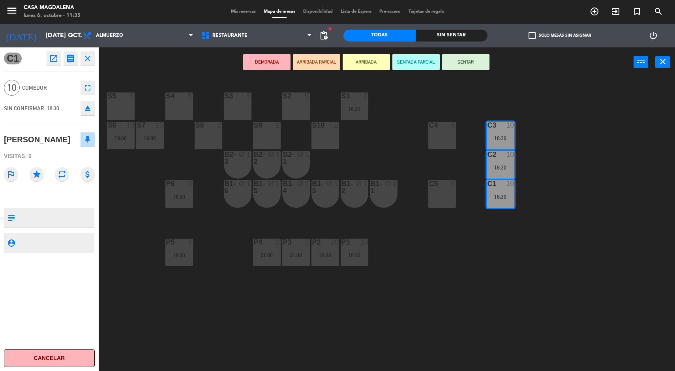
click at [575, 282] on div "S5 5 S4 5 S3 5 S2 5 S1 2 18:30 S6 13 19:00 S7 13 19:00 S8 2 S9 2 S10 2 C3 10 18…" at bounding box center [390, 225] width 570 height 294
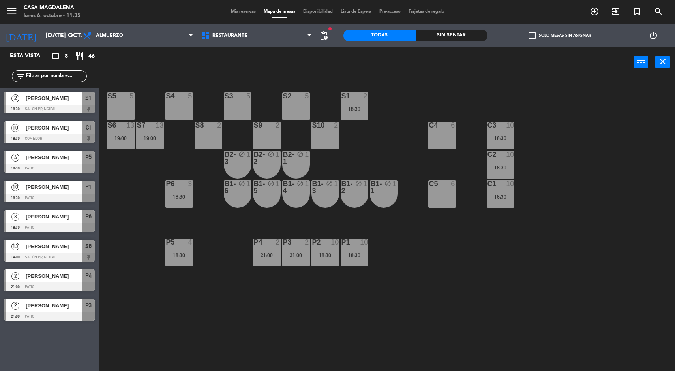
click at [80, 190] on span "[PERSON_NAME]" at bounding box center [54, 187] width 56 height 8
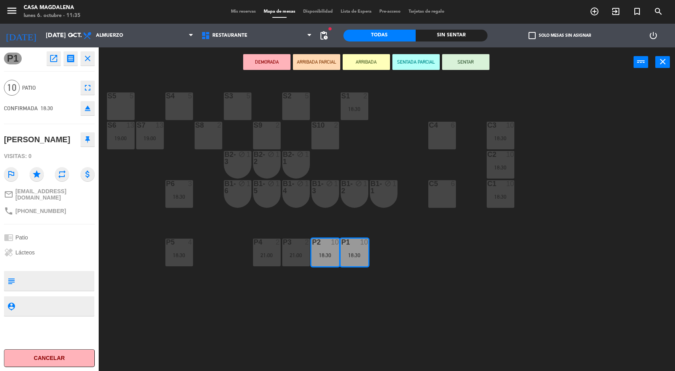
click at [143, 232] on div "S5 5 S4 5 S3 5 S2 5 S1 2 18:30 S6 13 19:00 S7 13 19:00 S8 2 S9 2 S10 2 C3 10 18…" at bounding box center [390, 225] width 570 height 294
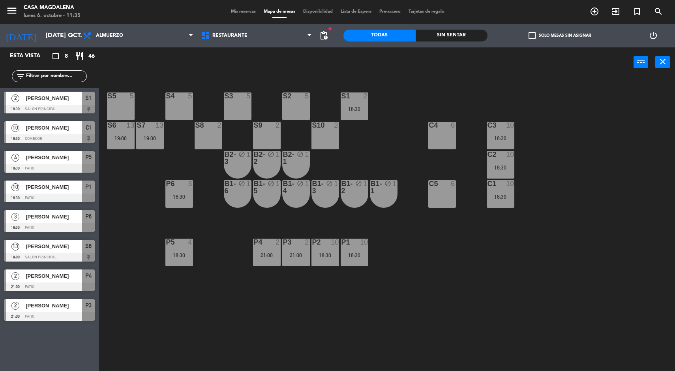
click at [356, 248] on div "P1 10 18:30" at bounding box center [355, 252] width 28 height 28
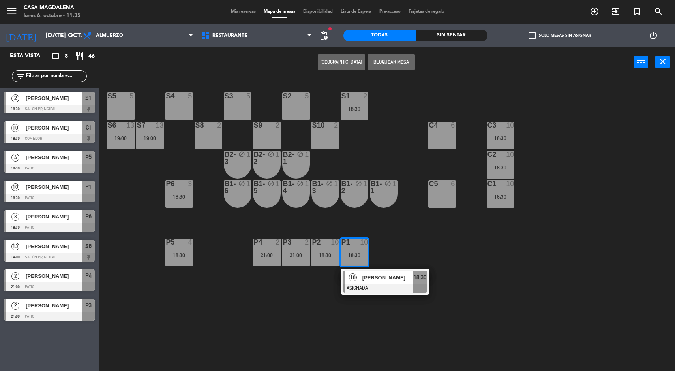
click at [419, 275] on span "18:30" at bounding box center [420, 276] width 13 height 9
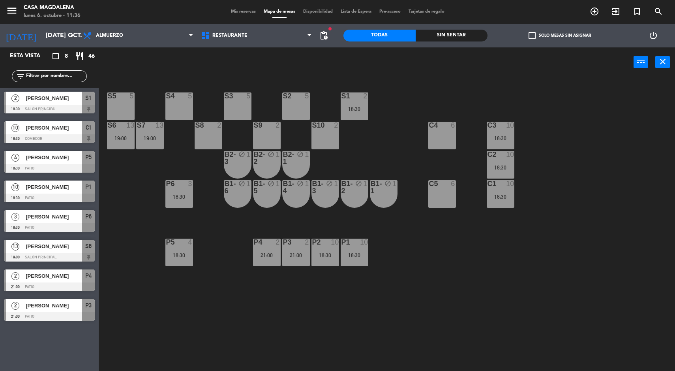
click at [249, 307] on div "S5 5 S4 5 S3 5 S2 5 S1 2 18:30 S6 13 19:00 S7 13 19:00 S8 2 S9 2 S10 2 C3 10 18…" at bounding box center [390, 225] width 570 height 294
click at [55, 37] on input "[DATE] oct." at bounding box center [83, 35] width 83 height 15
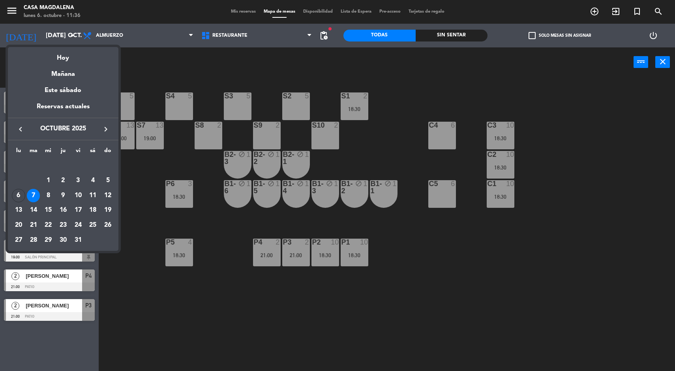
click at [76, 48] on div "Hoy" at bounding box center [63, 55] width 111 height 16
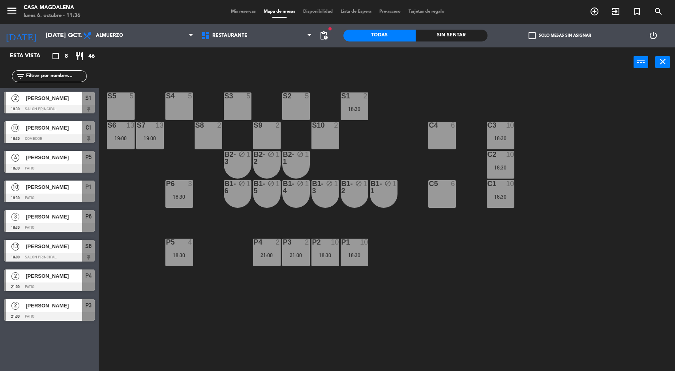
type input "lun. [DATE]"
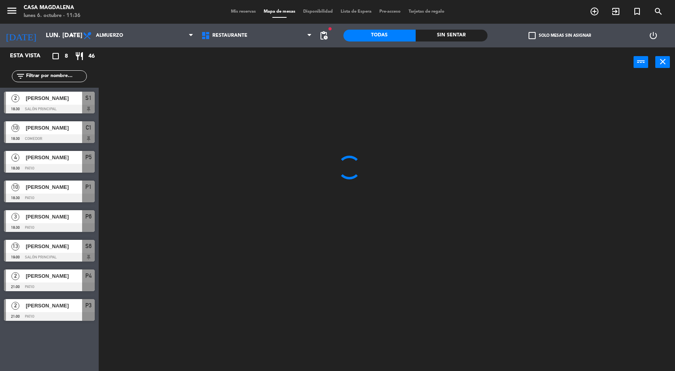
click at [261, 10] on span "Mapa de mesas" at bounding box center [279, 11] width 39 height 4
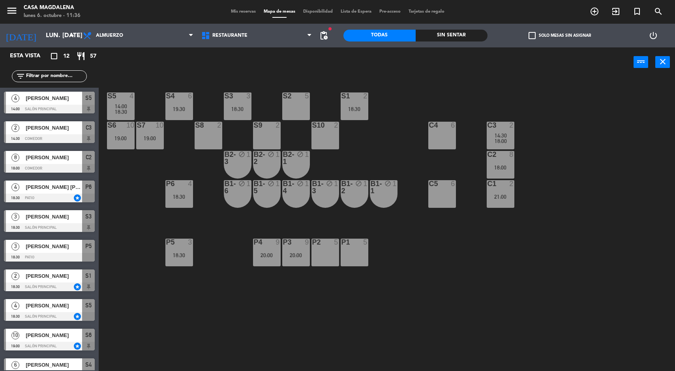
click at [246, 11] on span "Mis reservas" at bounding box center [243, 11] width 33 height 4
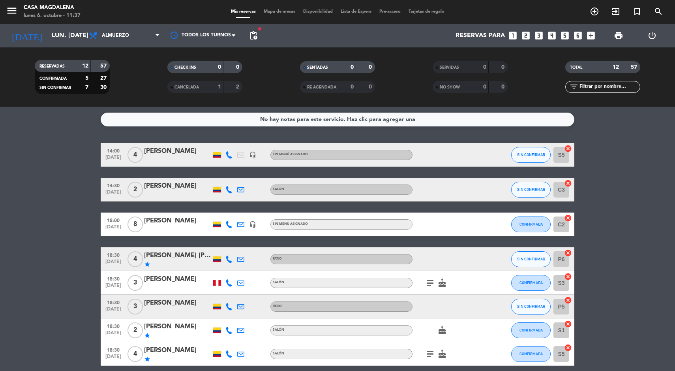
click at [277, 11] on span "Mapa de mesas" at bounding box center [279, 11] width 39 height 4
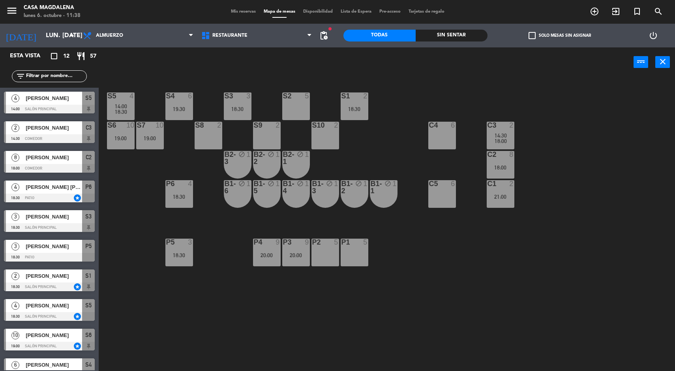
click at [67, 34] on input "lun. [DATE]" at bounding box center [83, 35] width 83 height 15
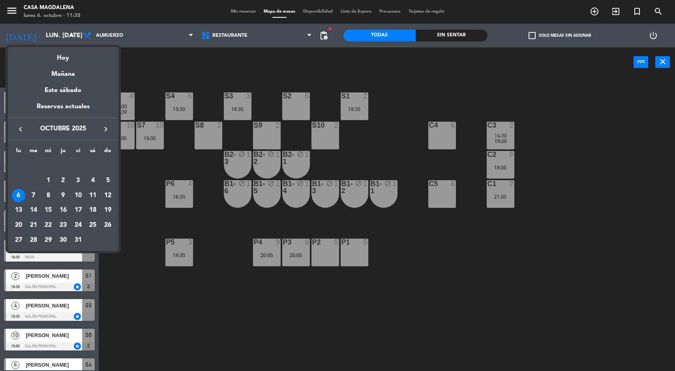
click at [73, 73] on div "Mañana" at bounding box center [63, 71] width 111 height 16
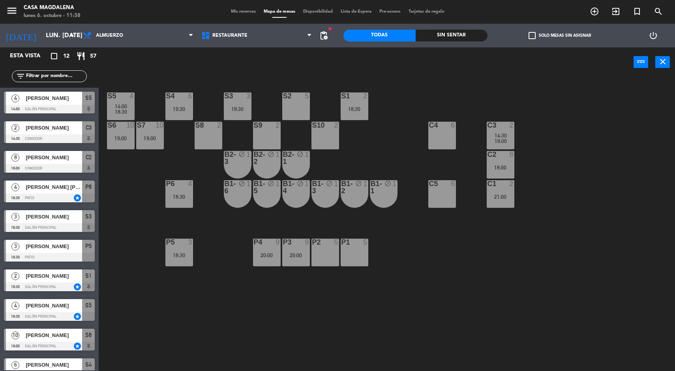
type input "[DATE] oct."
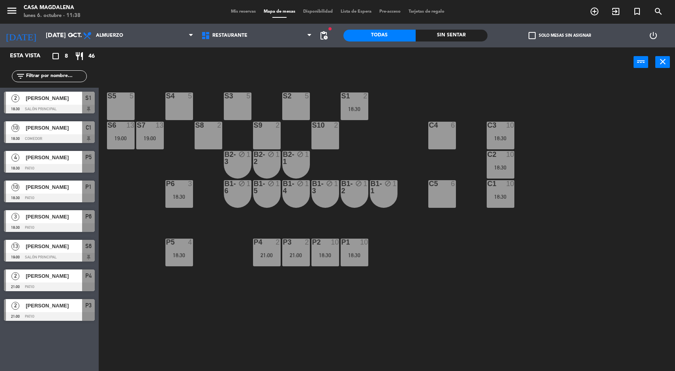
click at [176, 98] on div at bounding box center [178, 95] width 13 height 7
click at [345, 61] on button "[GEOGRAPHIC_DATA]" at bounding box center [341, 62] width 47 height 16
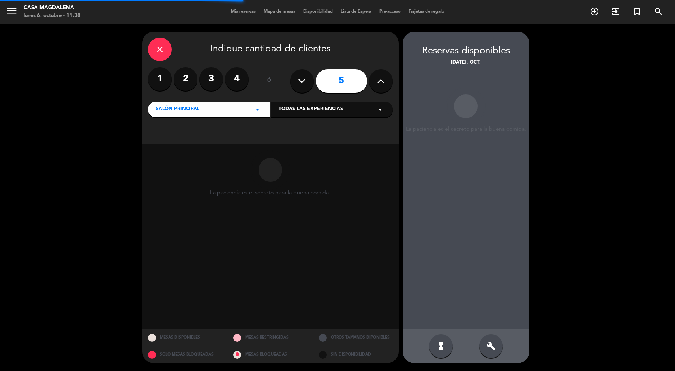
click at [372, 78] on button at bounding box center [381, 81] width 24 height 24
type input "6"
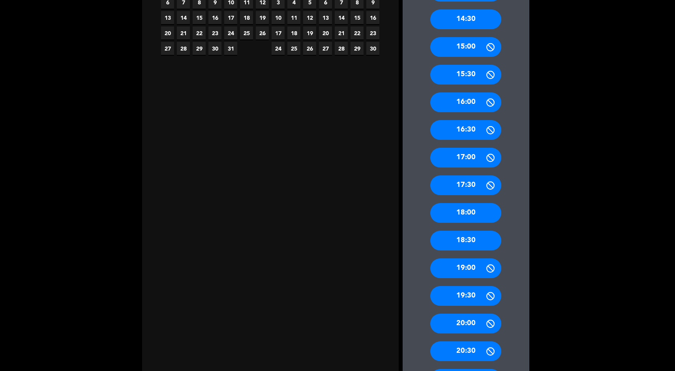
scroll to position [208, 0]
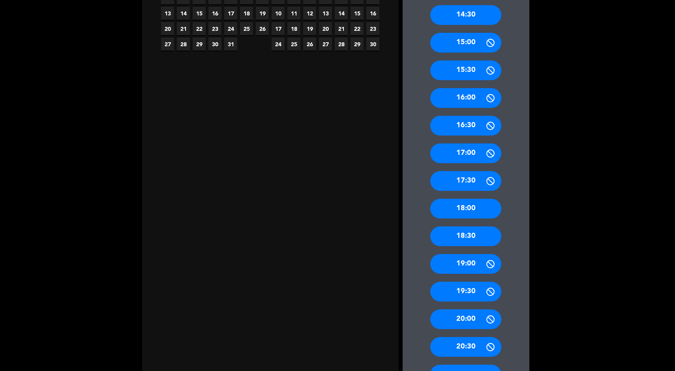
click at [483, 229] on div "18:30" at bounding box center [465, 236] width 71 height 20
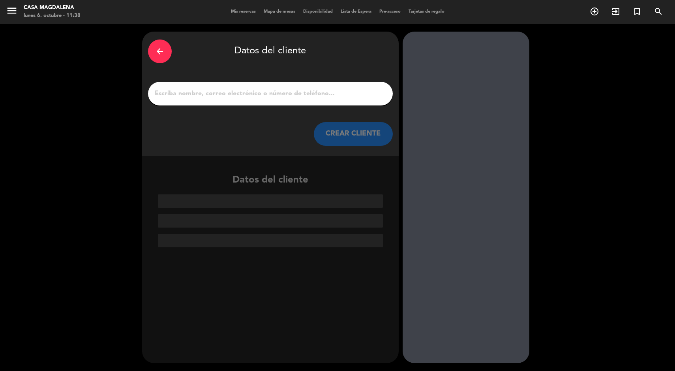
scroll to position [0, 0]
click at [333, 89] on input "1" at bounding box center [270, 93] width 233 height 11
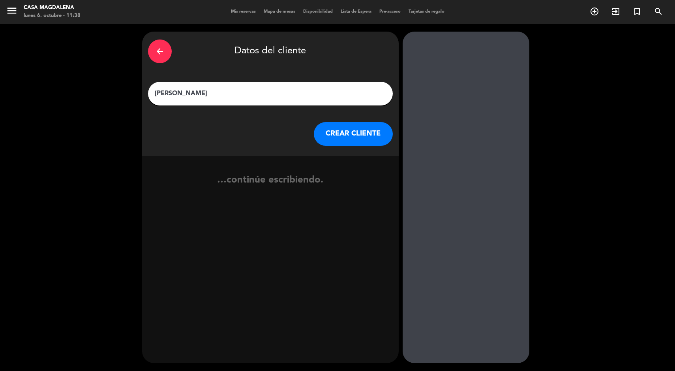
type input "[PERSON_NAME]"
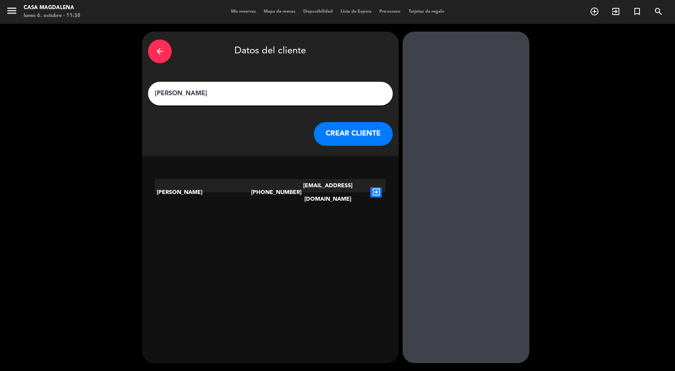
click at [369, 142] on button "CREAR CLIENTE" at bounding box center [353, 134] width 79 height 24
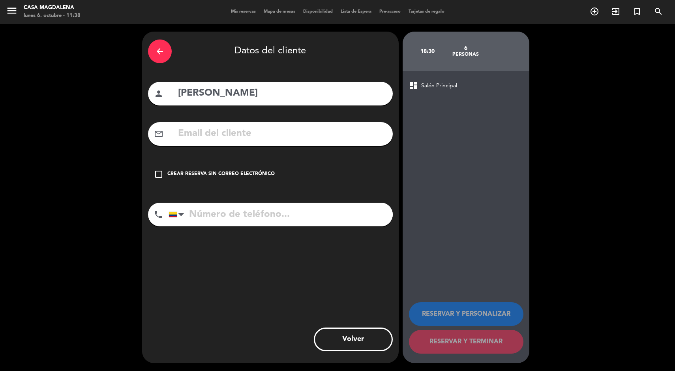
click at [262, 174] on div "Crear reserva sin correo electrónico" at bounding box center [220, 174] width 107 height 8
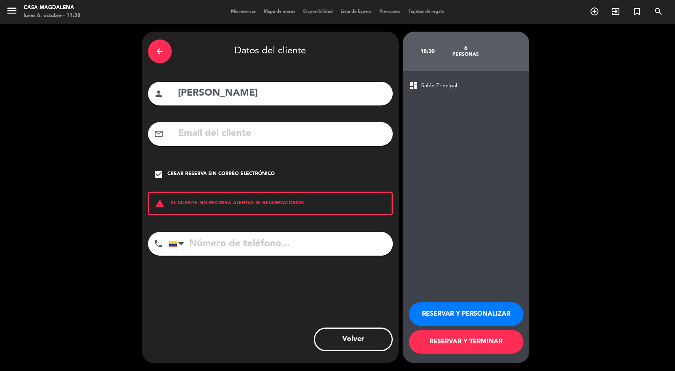
click at [156, 47] on icon "arrow_back" at bounding box center [159, 51] width 9 height 9
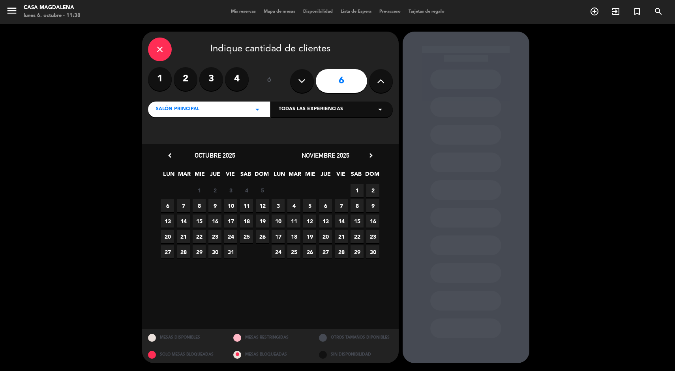
click at [184, 204] on span "7" at bounding box center [183, 205] width 13 height 13
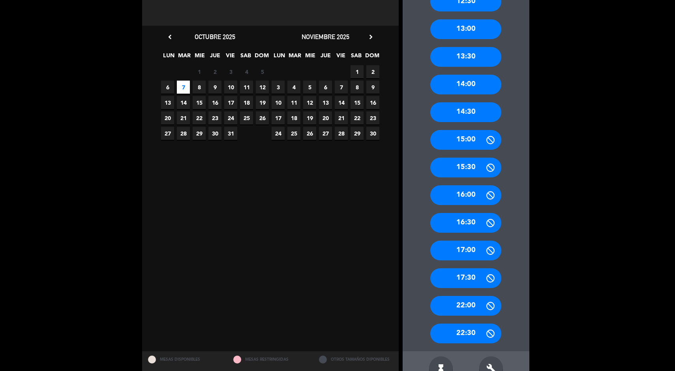
scroll to position [141, 0]
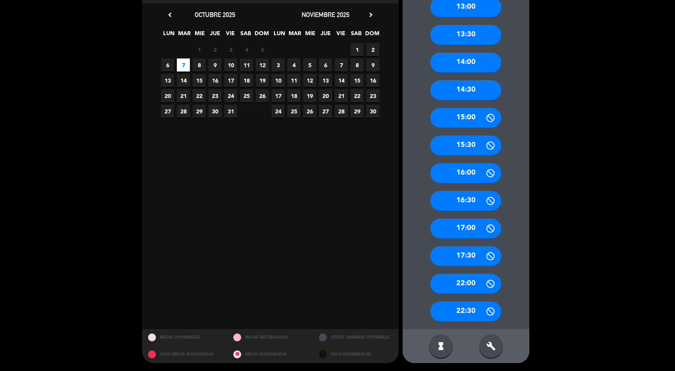
click at [499, 341] on div "build" at bounding box center [491, 346] width 24 height 24
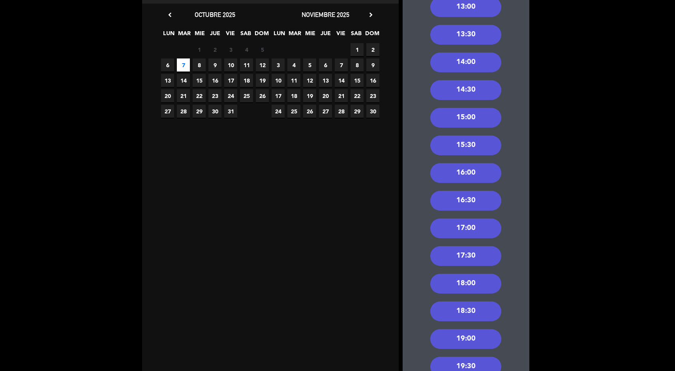
click at [499, 308] on div "18:30" at bounding box center [465, 311] width 71 height 20
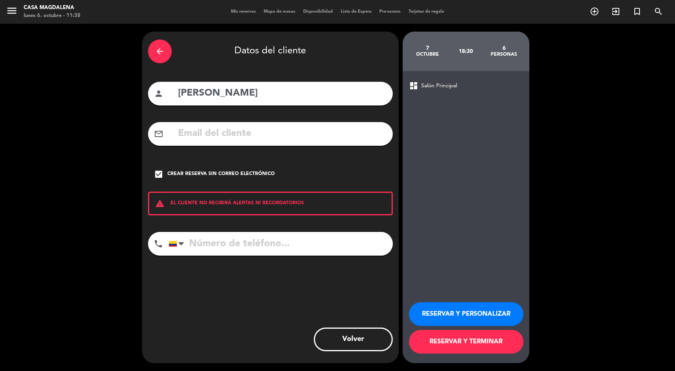
scroll to position [0, 0]
click at [244, 248] on input "tel" at bounding box center [281, 244] width 224 height 24
type input "3234628018"
click at [488, 352] on button "RESERVAR Y TERMINAR" at bounding box center [466, 342] width 114 height 24
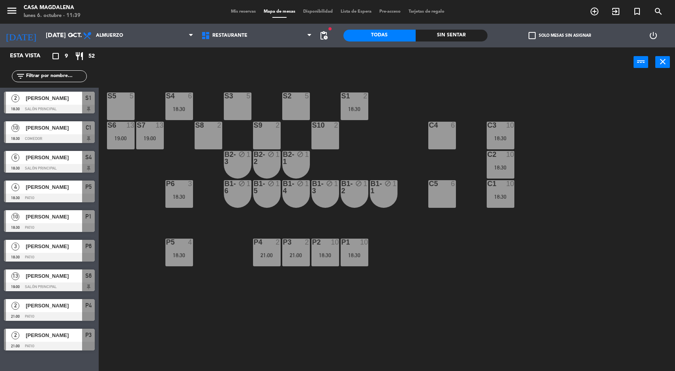
click at [84, 160] on div "S4" at bounding box center [88, 157] width 13 height 13
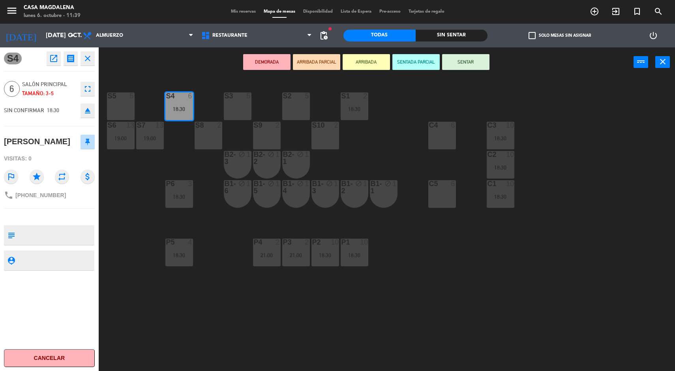
click at [527, 225] on div "S5 5 S4 6 18:30 S3 5 S2 5 S1 2 18:30 S6 13 19:00 S7 13 19:00 S8 2 S9 2 S10 2 C3…" at bounding box center [390, 225] width 570 height 294
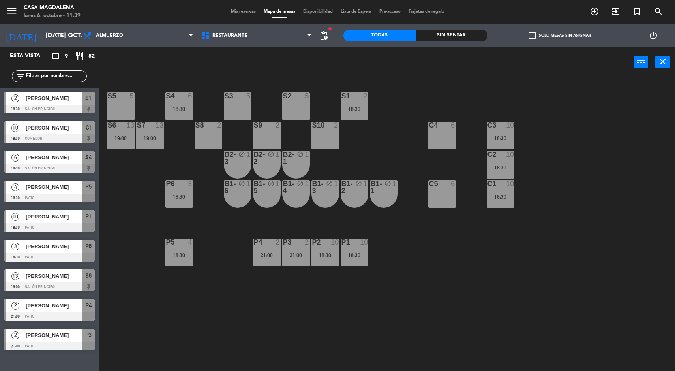
click at [67, 34] on input "[DATE] oct." at bounding box center [83, 35] width 83 height 15
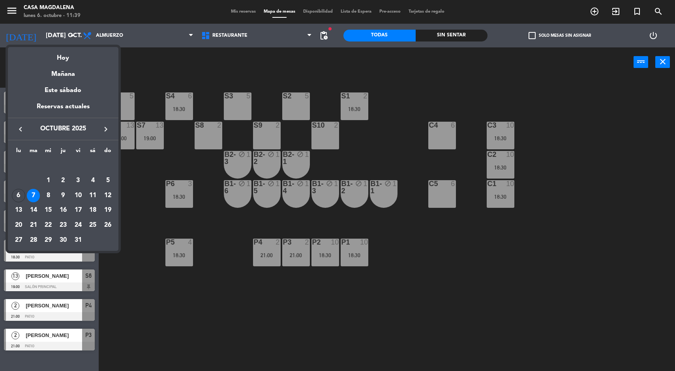
click at [64, 56] on div "Hoy" at bounding box center [63, 55] width 111 height 16
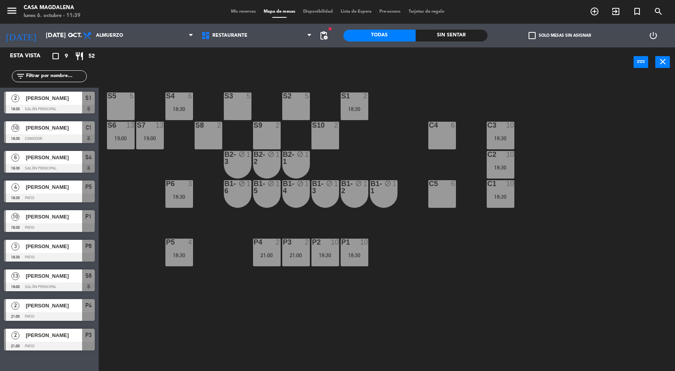
type input "lun. [DATE]"
click at [585, 262] on div "S5 4 14:00 18:30 S4 6 19:30 S3 3 18:30 S2 5 S1 2 18:30 S6 10 19:00 S7 10 19:00 …" at bounding box center [390, 225] width 570 height 294
click at [317, 250] on div "P2 5" at bounding box center [325, 252] width 28 height 28
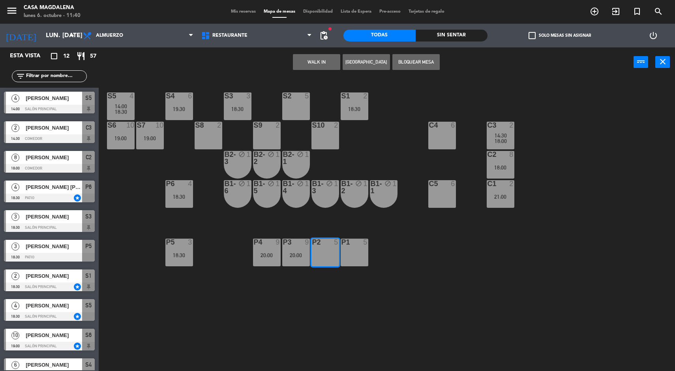
click at [380, 67] on button "[GEOGRAPHIC_DATA]" at bounding box center [366, 62] width 47 height 16
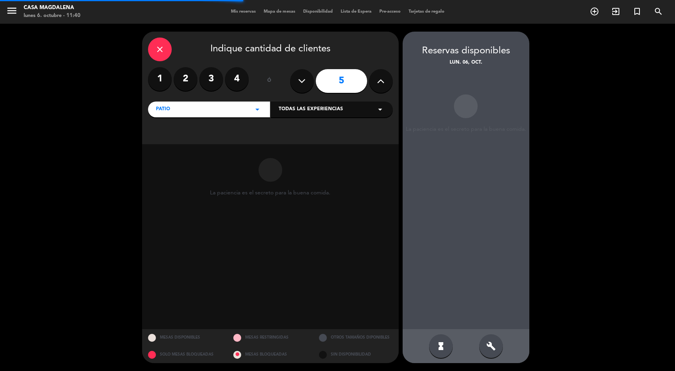
click at [177, 81] on label "2" at bounding box center [186, 79] width 24 height 24
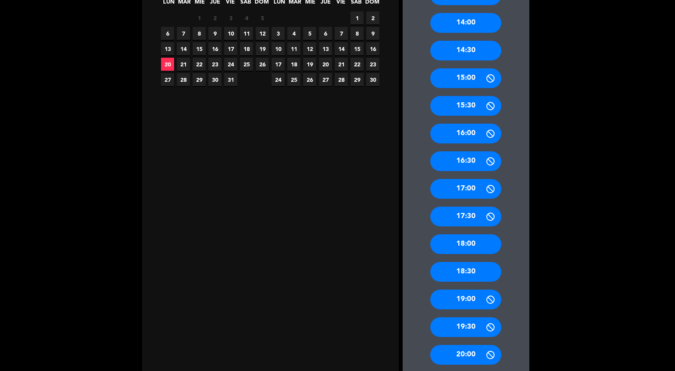
scroll to position [172, 0]
click at [467, 302] on div "19:00" at bounding box center [465, 299] width 71 height 20
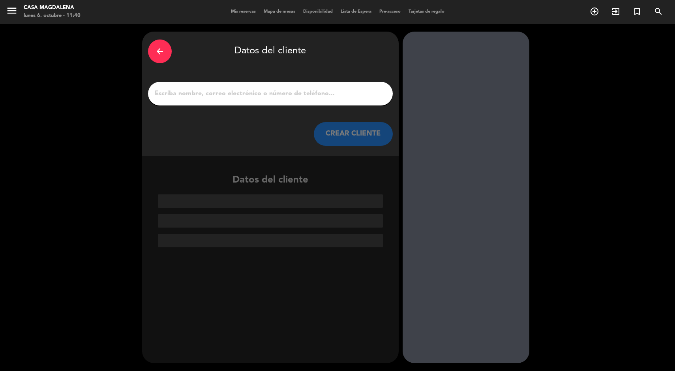
scroll to position [0, 0]
click at [219, 110] on div "arrow_back Datos del cliente CREAR CLIENTE" at bounding box center [270, 94] width 257 height 124
click at [192, 89] on input "1" at bounding box center [270, 93] width 233 height 11
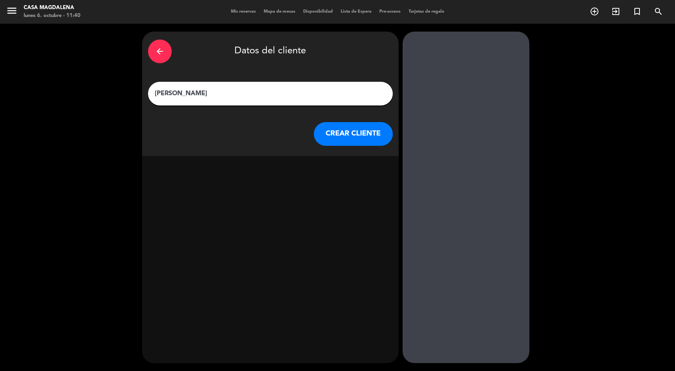
type input "[PERSON_NAME]"
click at [348, 131] on button "CREAR CLIENTE" at bounding box center [353, 134] width 79 height 24
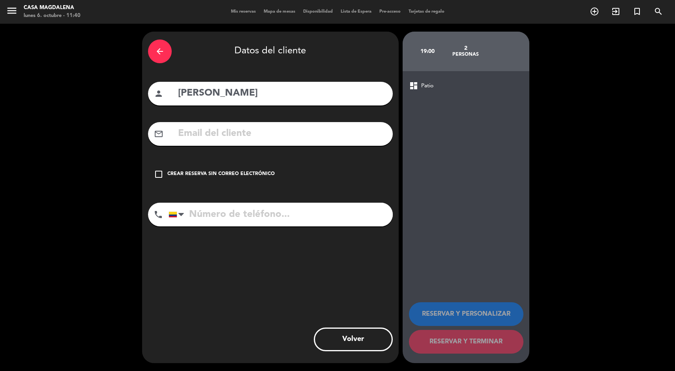
click at [208, 164] on div "check_box_outline_blank Crear reserva sin correo electrónico" at bounding box center [270, 174] width 245 height 24
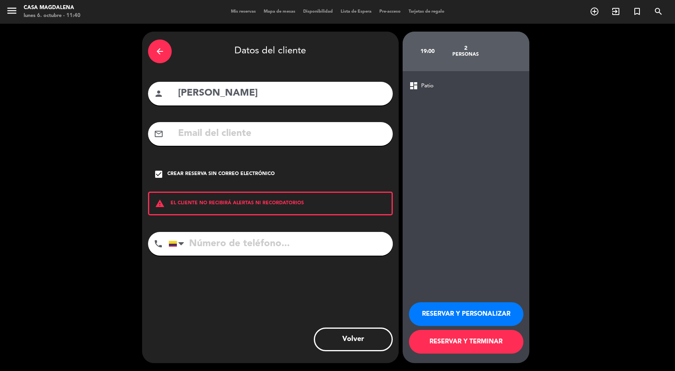
click at [274, 246] on input "tel" at bounding box center [281, 244] width 224 height 24
type input "3102957025"
click at [647, 196] on div "arrow_back Datos del cliente person [PERSON_NAME] mail_outline check_box Crear …" at bounding box center [337, 197] width 675 height 347
click at [456, 349] on button "RESERVAR Y TERMINAR" at bounding box center [466, 342] width 114 height 24
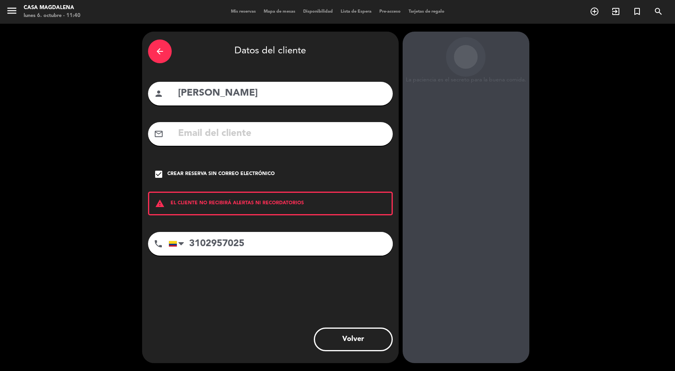
click at [196, 93] on input "[PERSON_NAME]" at bounding box center [282, 93] width 210 height 16
click at [192, 91] on input "[PERSON_NAME]" at bounding box center [282, 93] width 210 height 16
